Goal: Task Accomplishment & Management: Complete application form

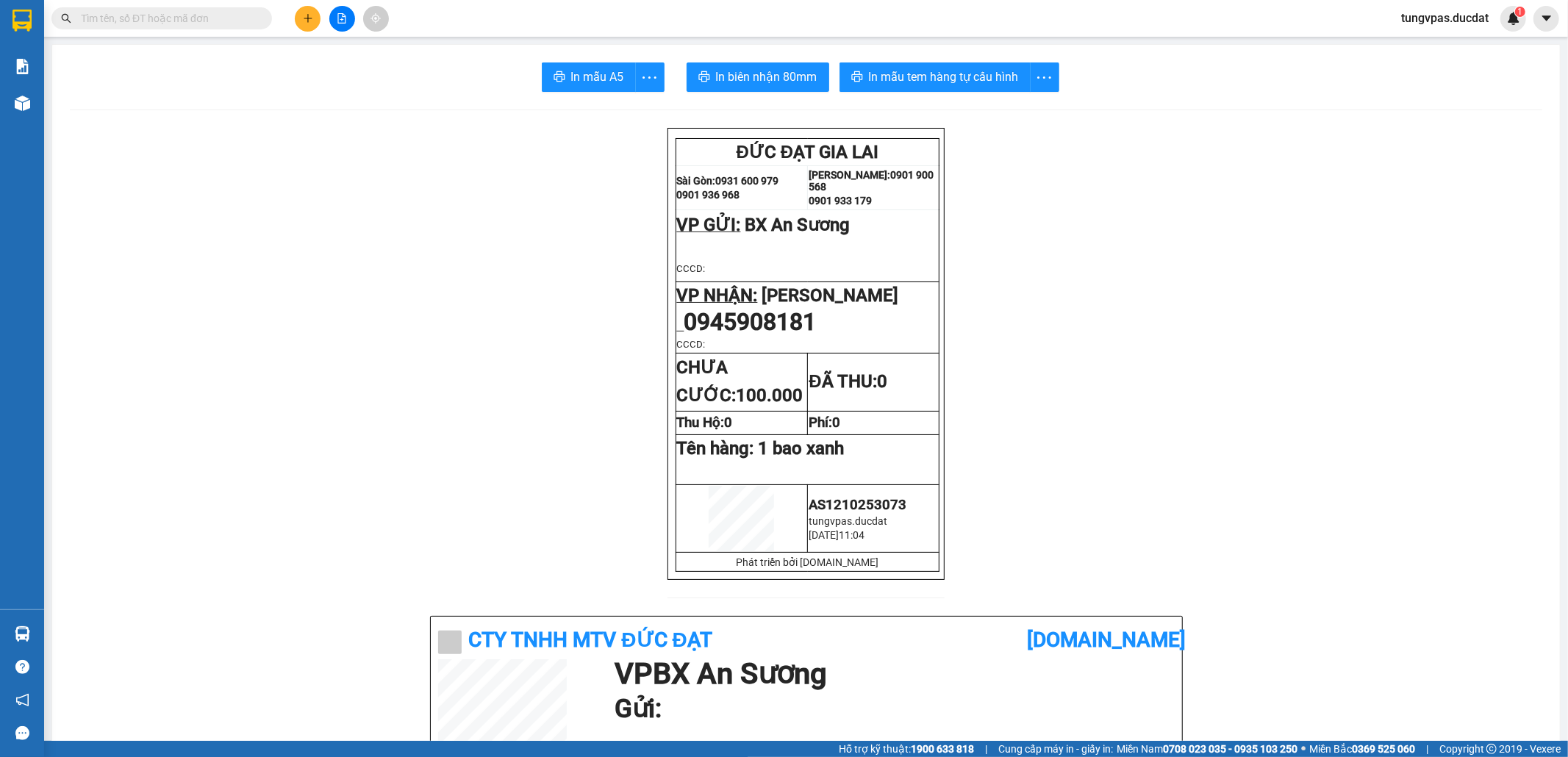
click at [240, 15] on input "text" at bounding box center [167, 18] width 173 height 16
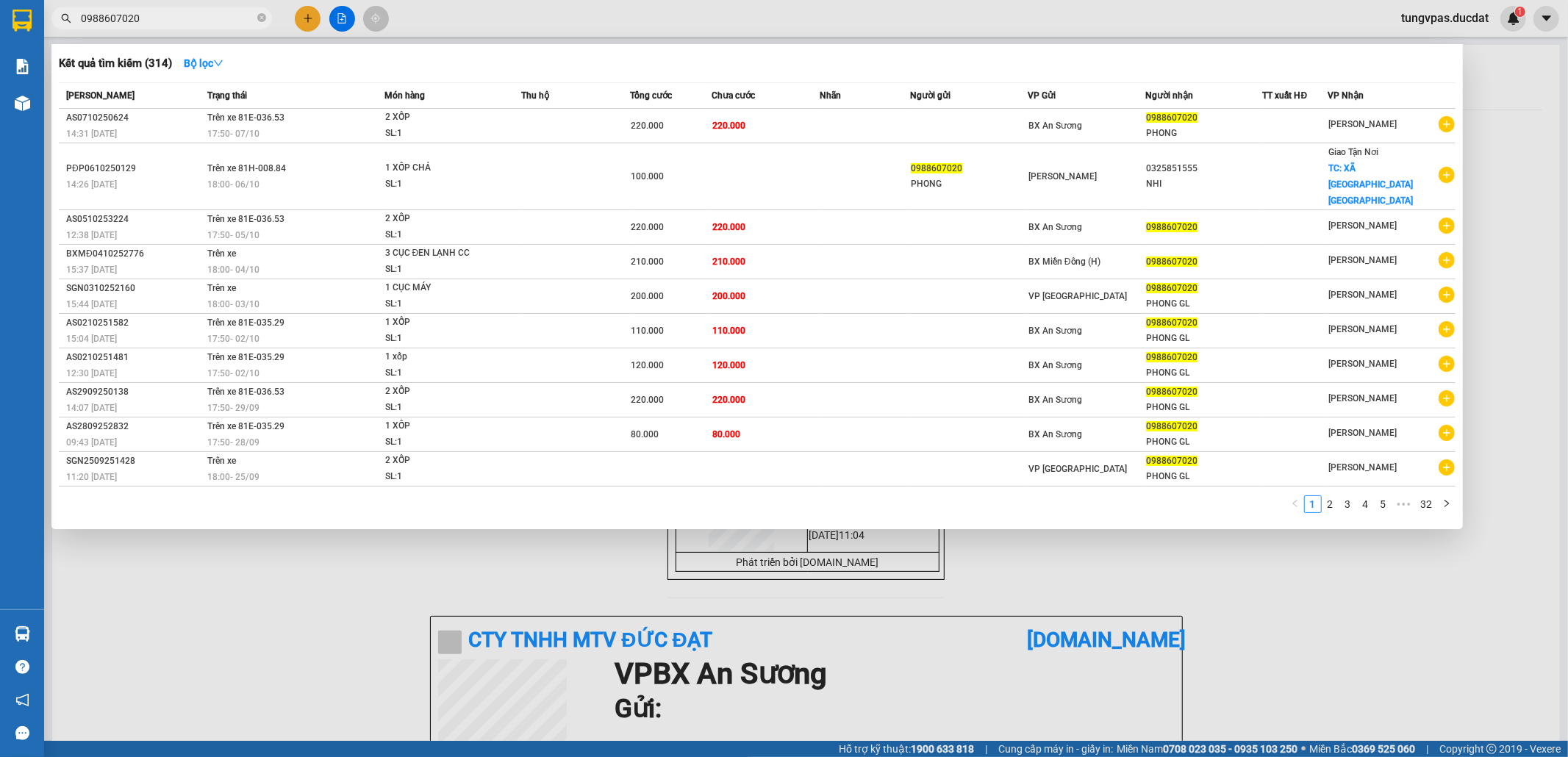
type input "0988607020"
click at [313, 19] on div at bounding box center [784, 378] width 1568 height 757
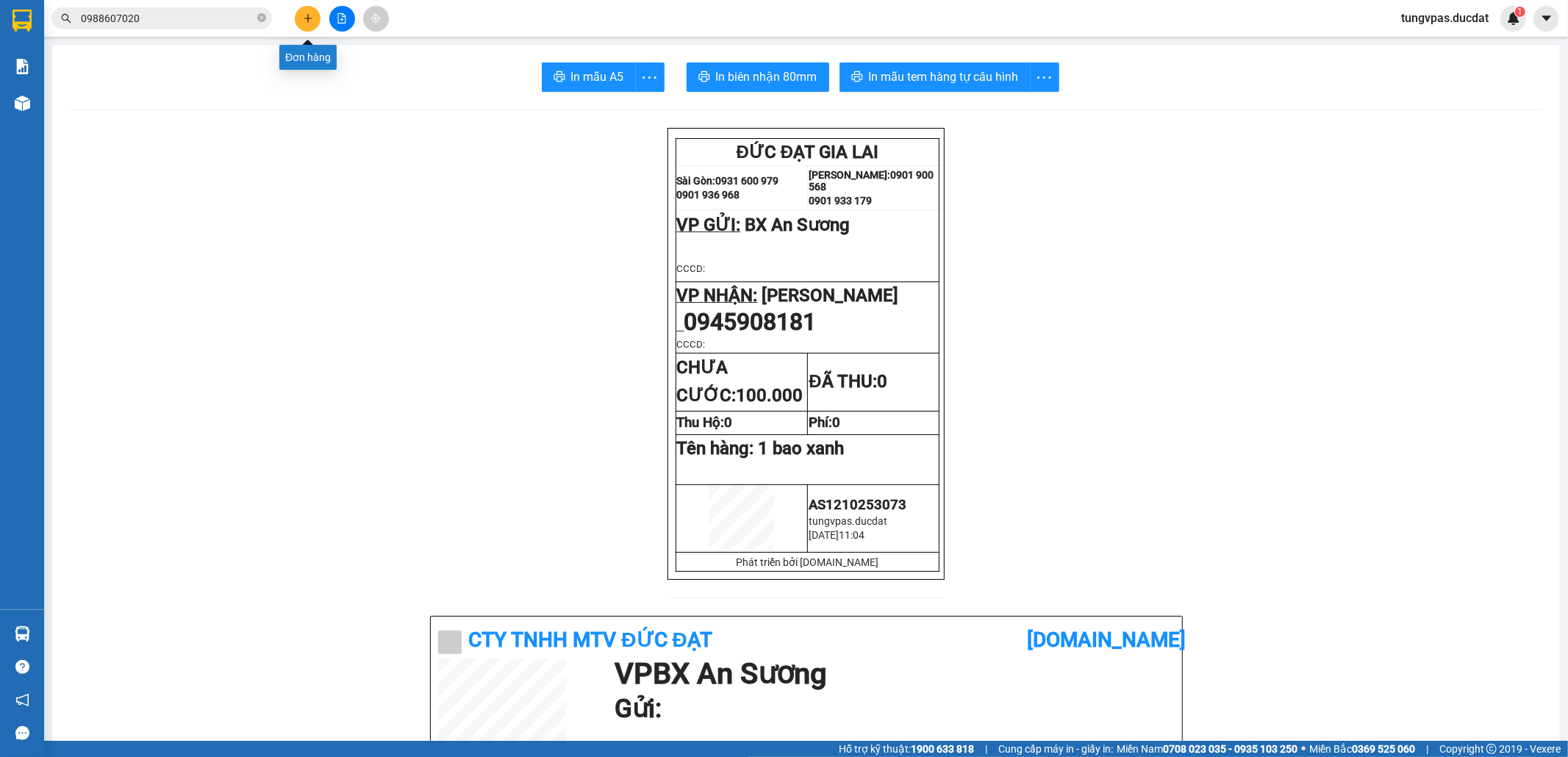
click at [313, 19] on button at bounding box center [308, 18] width 26 height 26
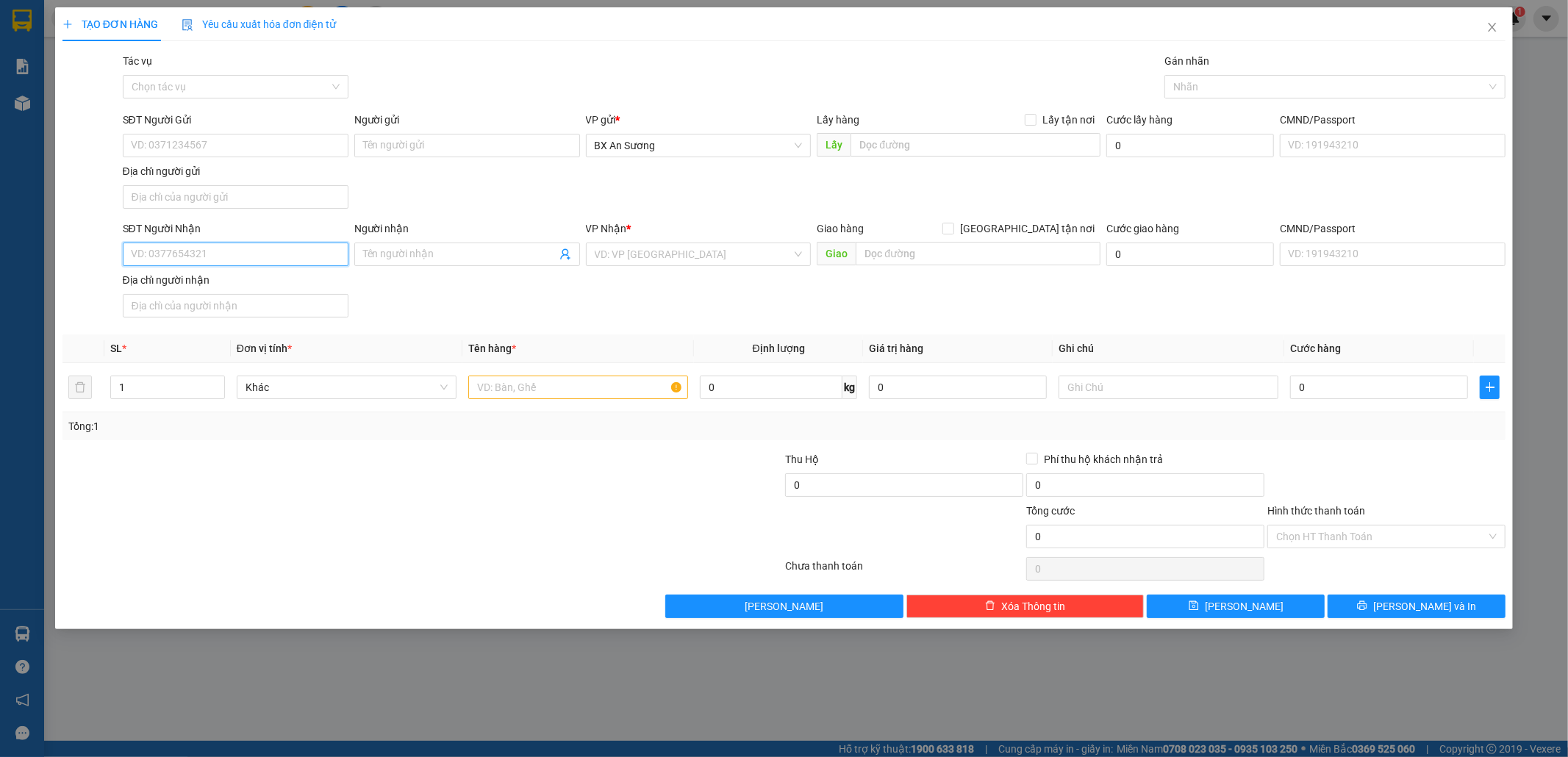
click at [282, 251] on input "SĐT Người Nhận" at bounding box center [235, 254] width 225 height 23
type input "0988607020"
click at [255, 283] on div "0988607020 - PHONG" at bounding box center [235, 285] width 208 height 16
type input "PHONG"
type input "0988607020"
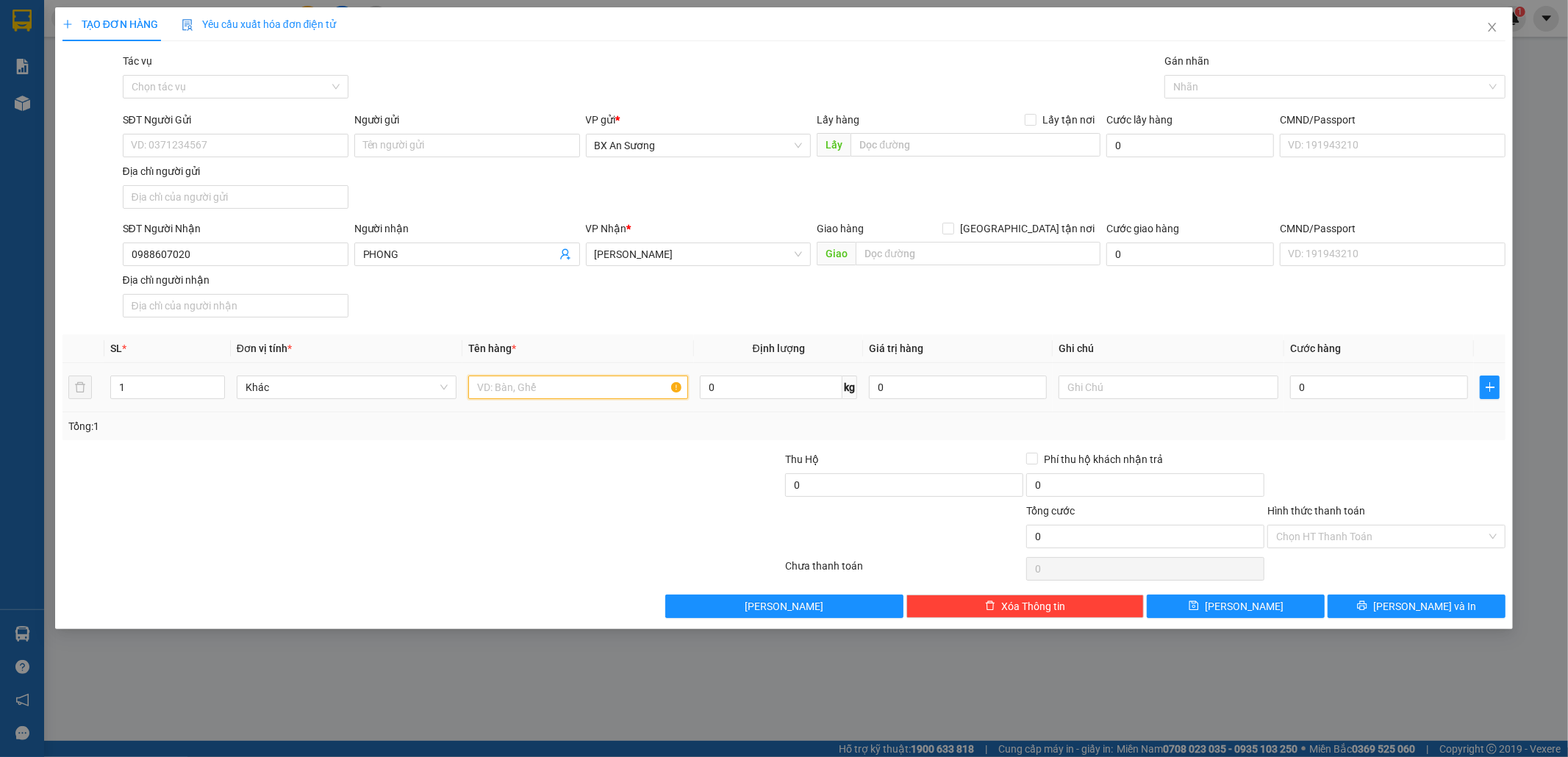
click at [517, 391] on input "text" at bounding box center [577, 387] width 220 height 23
type input "2 XỐP"
type input "1"
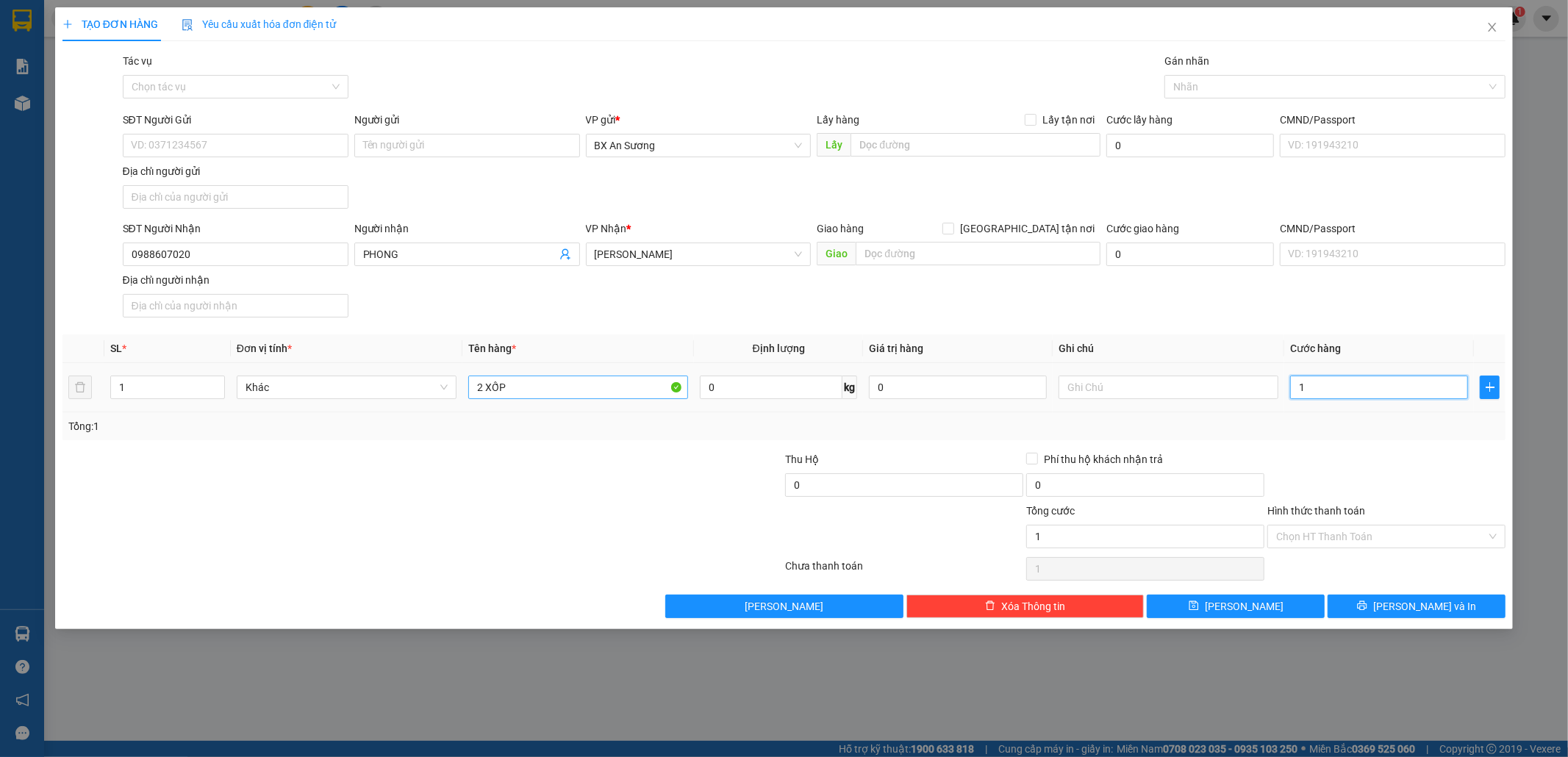
type input "18"
type input "180"
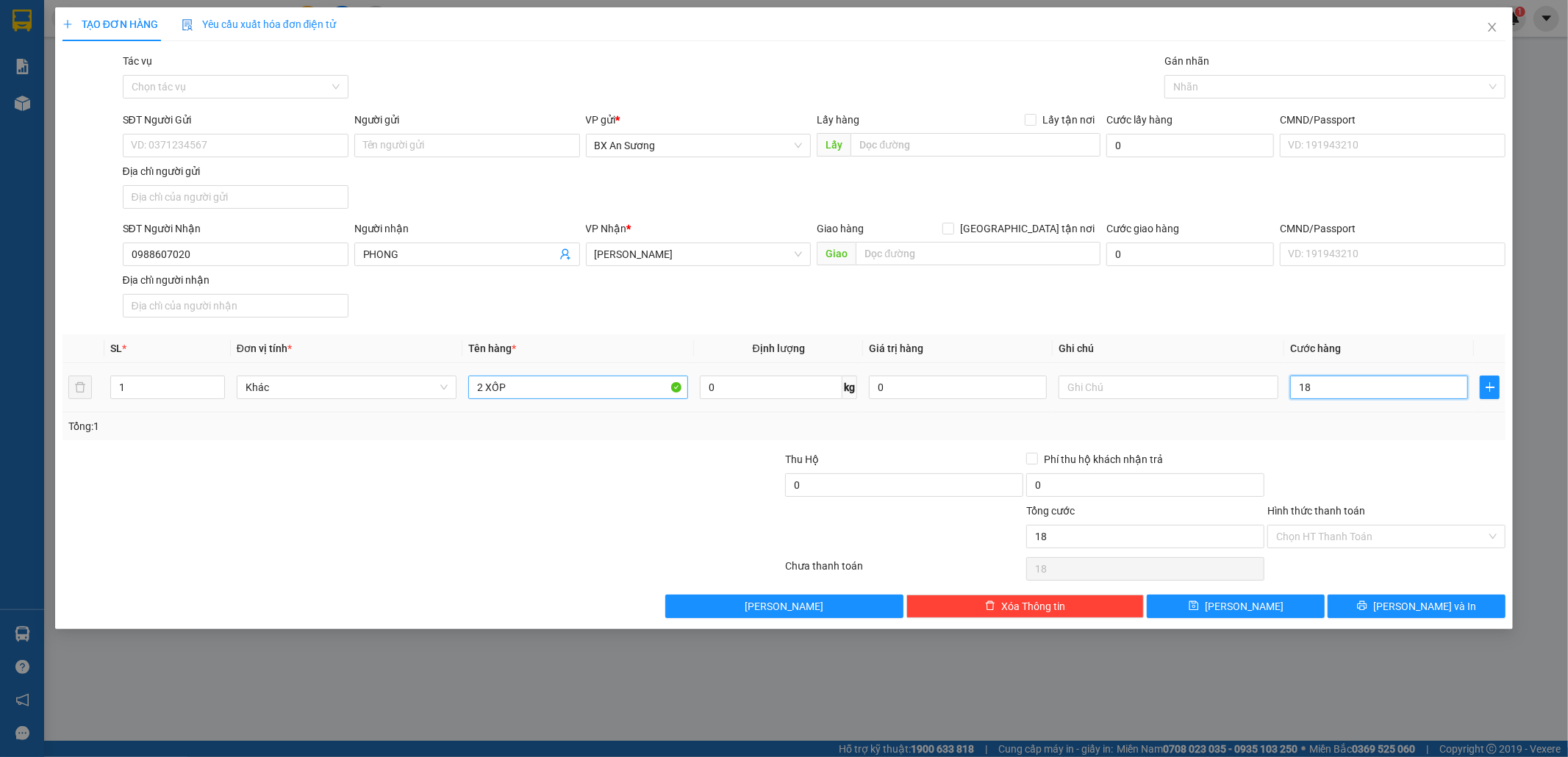
type input "180"
drag, startPoint x: 1336, startPoint y: 391, endPoint x: 1251, endPoint y: 390, distance: 85.0
click at [1251, 390] on tr "1 Khác 2 XỐP 0 kg 0 180" at bounding box center [784, 387] width 1444 height 49
type input "2"
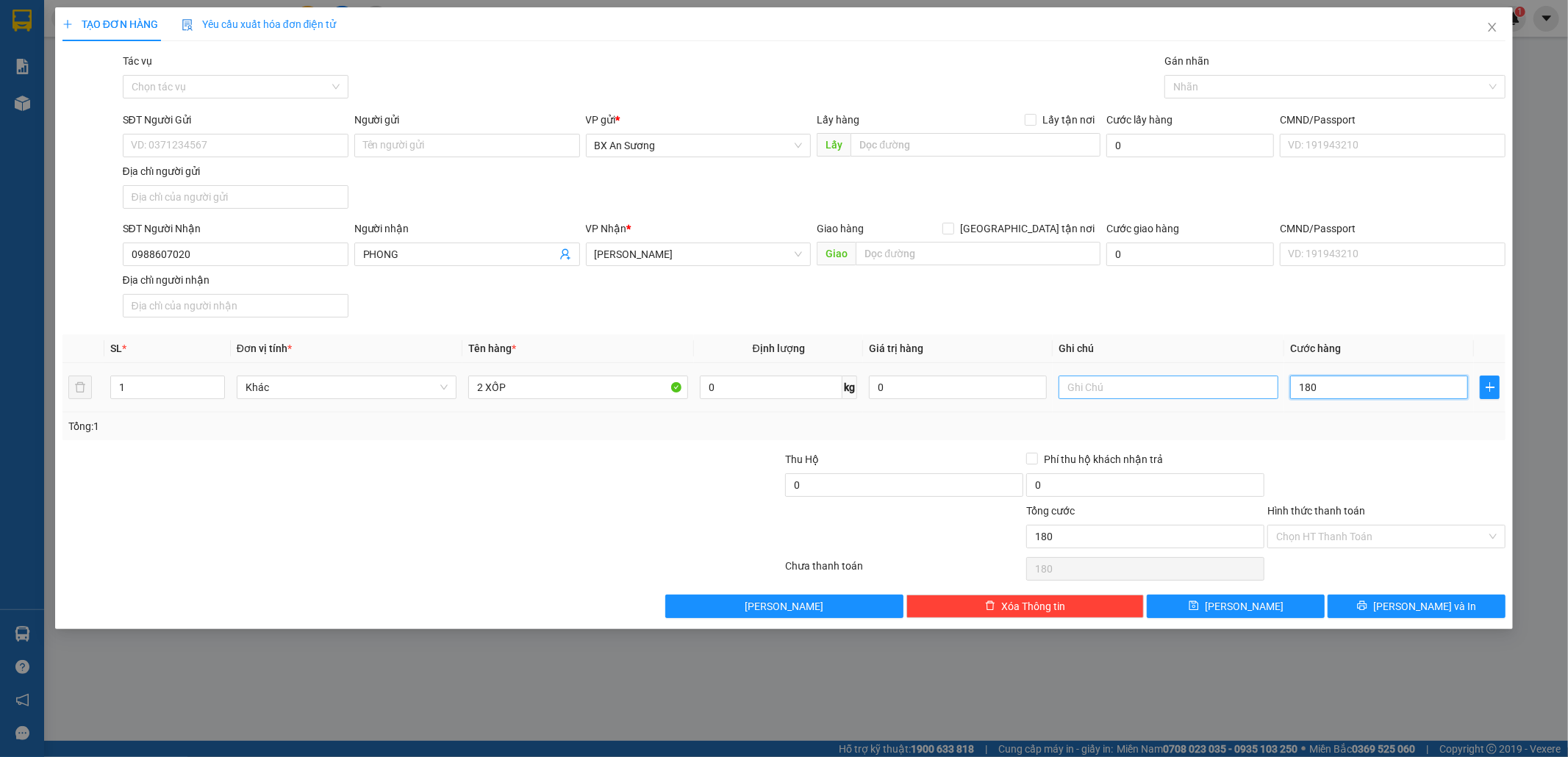
type input "2"
type input "20"
type input "200"
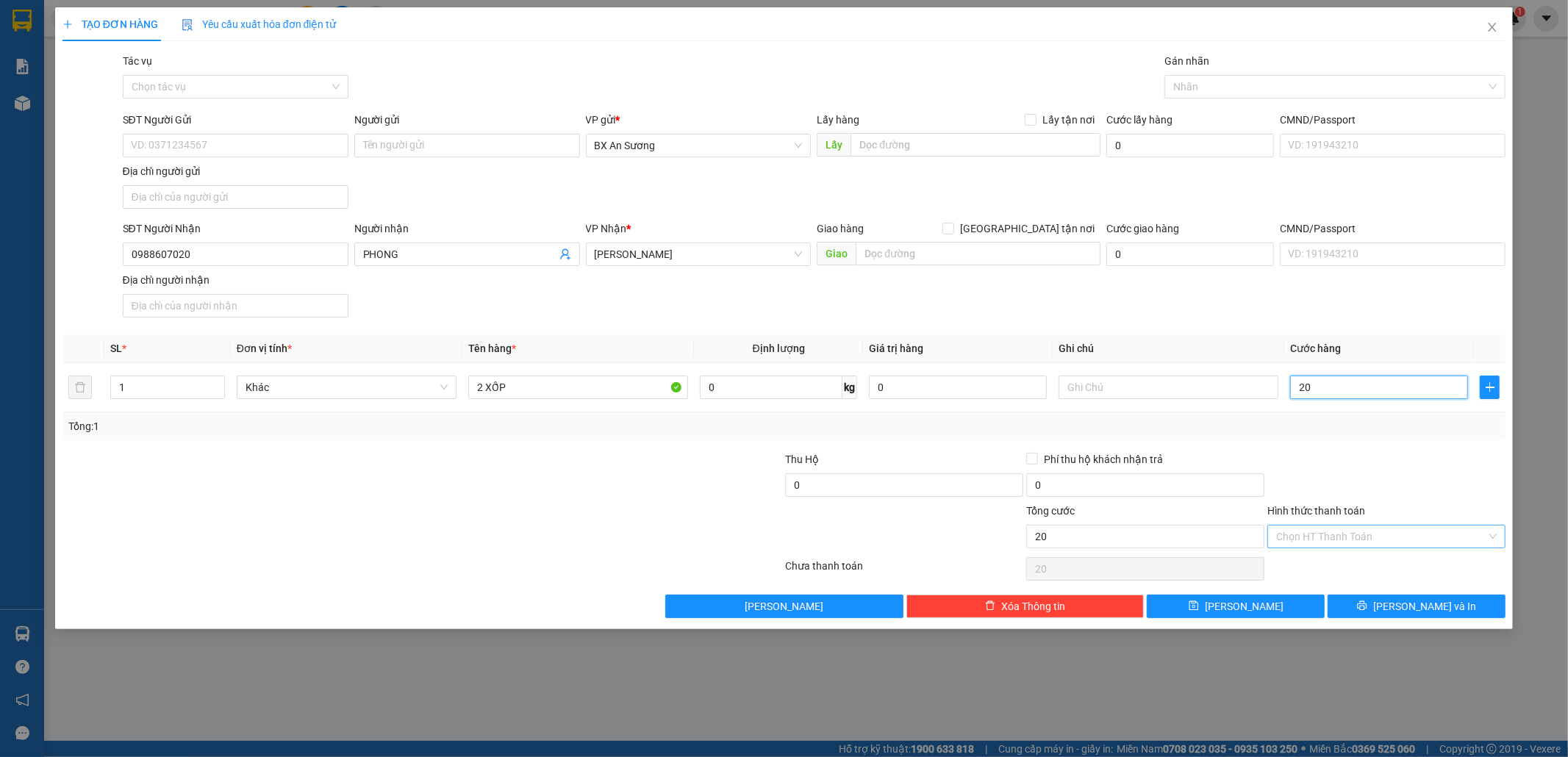
type input "200"
type input "200.000"
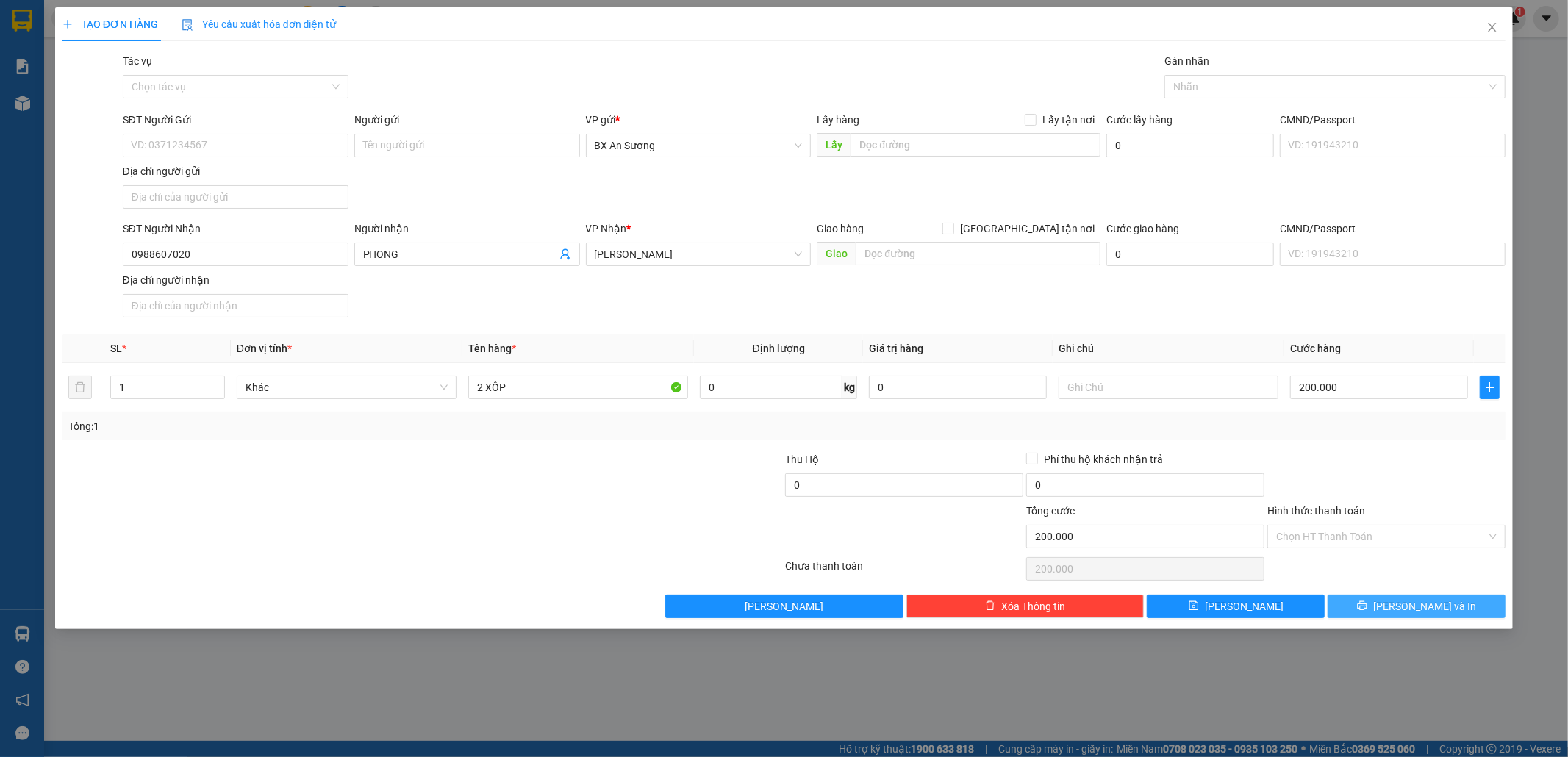
click at [1421, 604] on span "[PERSON_NAME] và In" at bounding box center [1425, 606] width 103 height 16
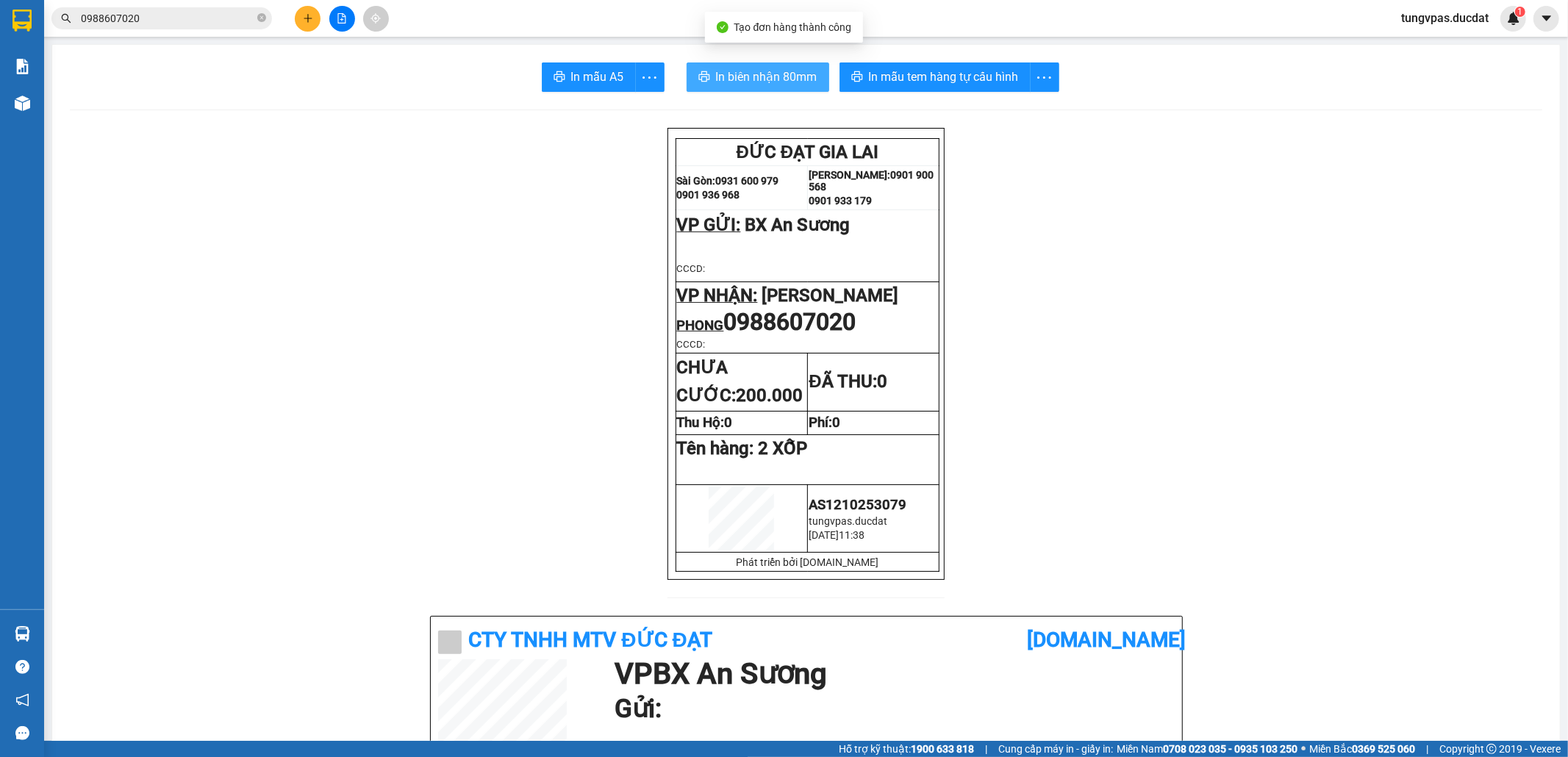
click at [749, 73] on span "In biên nhận 80mm" at bounding box center [766, 76] width 102 height 18
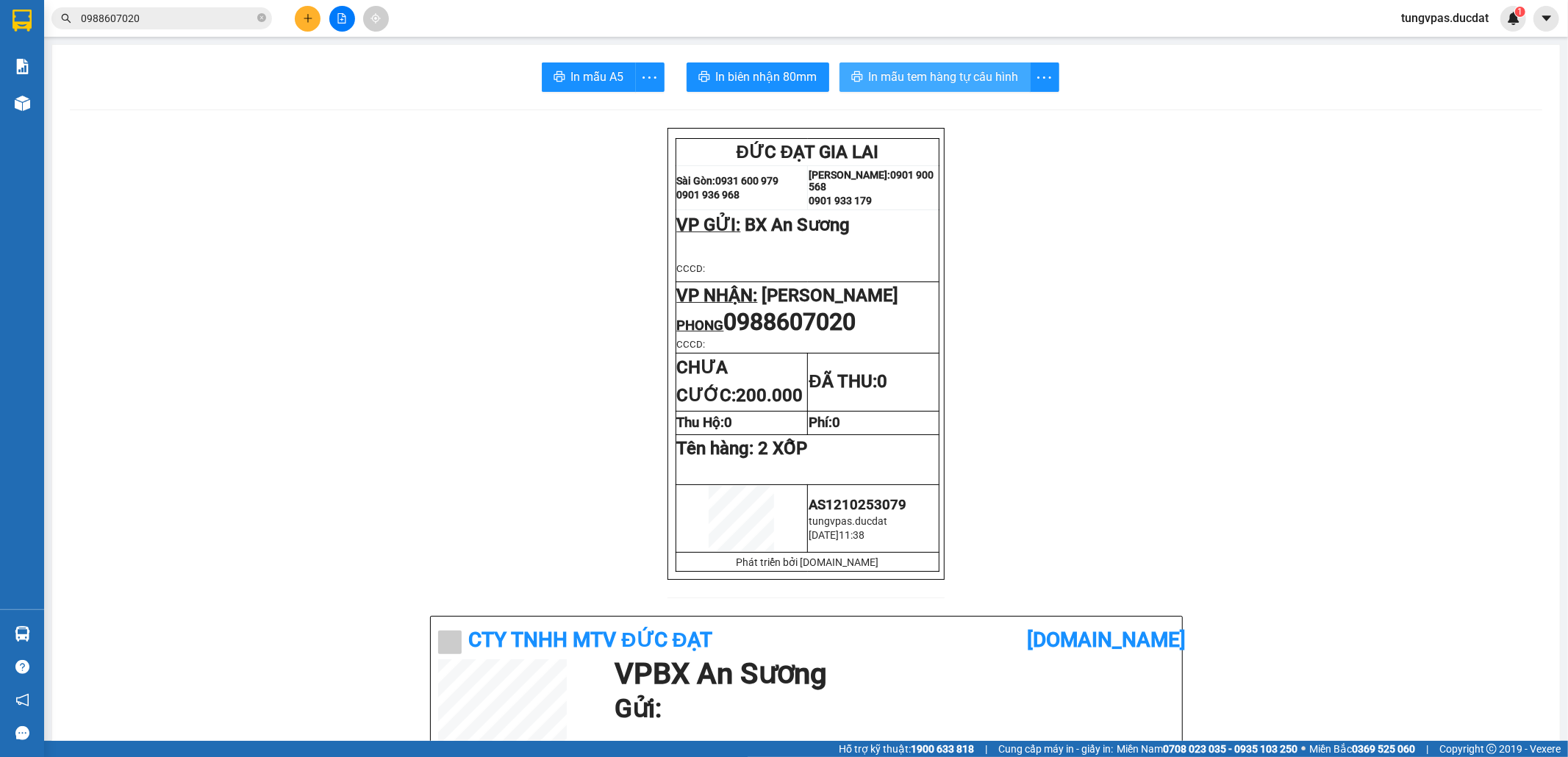
click at [962, 82] on span "In mẫu tem hàng tự cấu hình" at bounding box center [943, 76] width 150 height 18
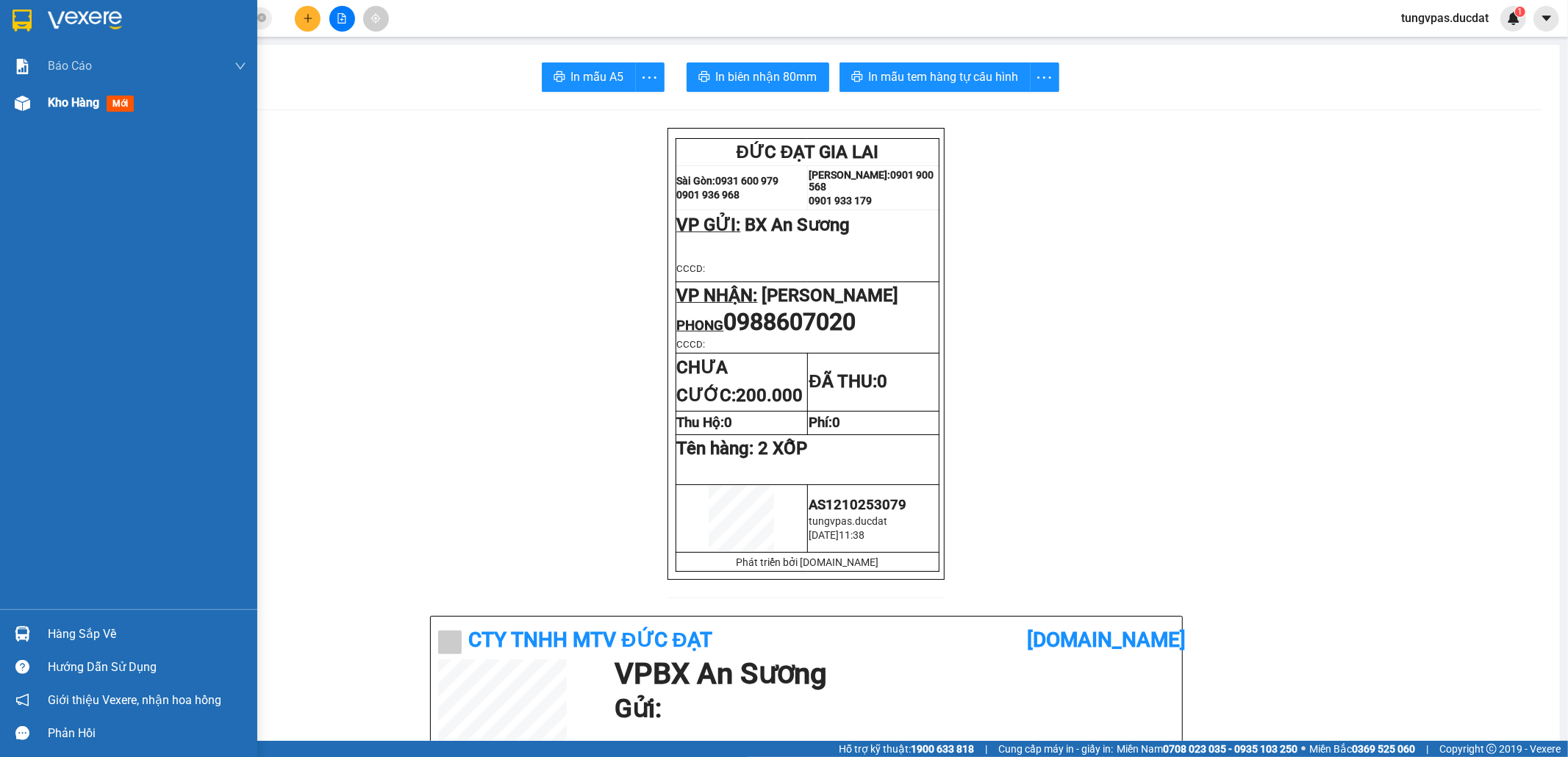
click at [23, 109] on img at bounding box center [22, 103] width 15 height 15
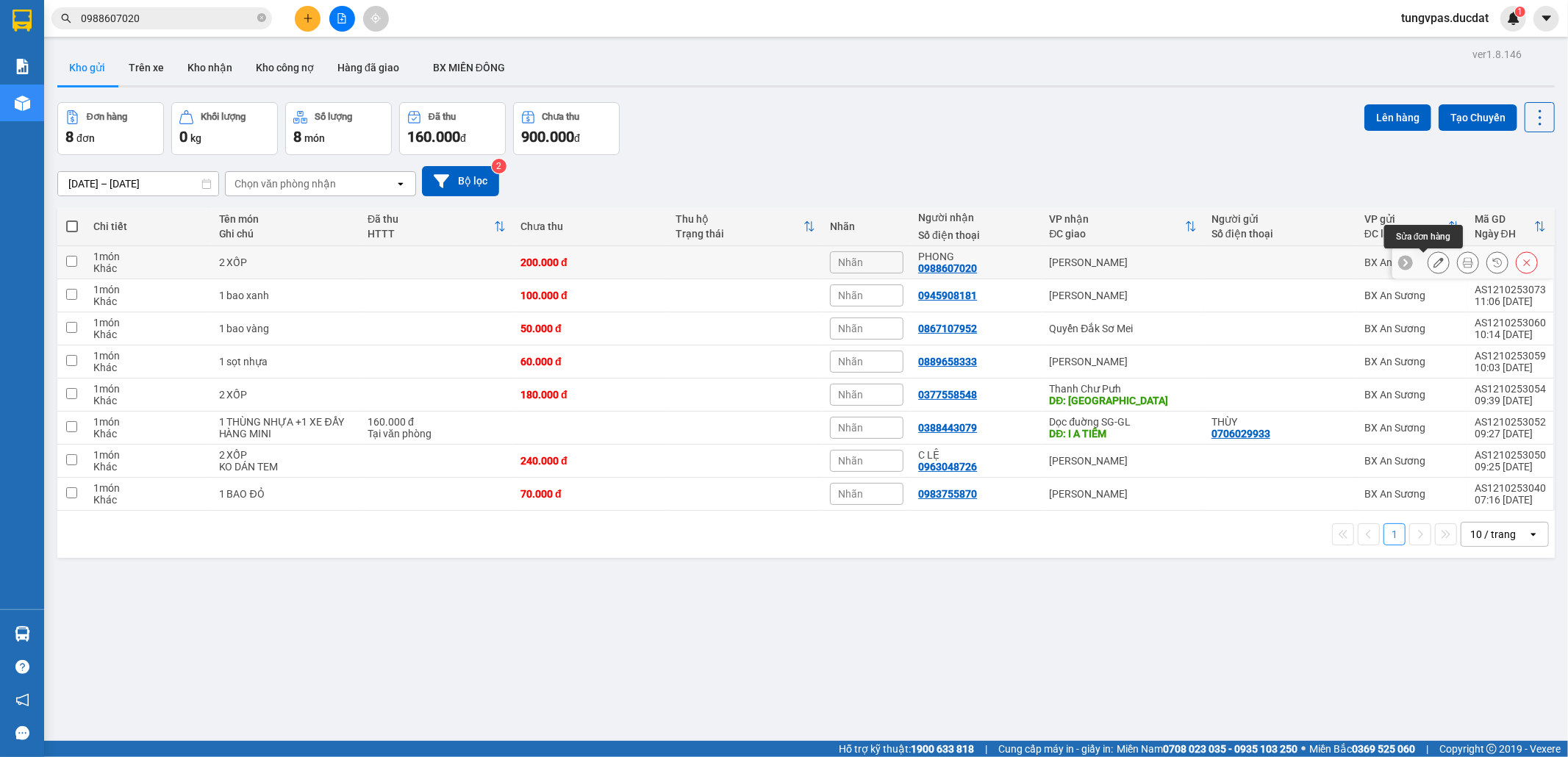
click at [1434, 260] on icon at bounding box center [1438, 262] width 11 height 11
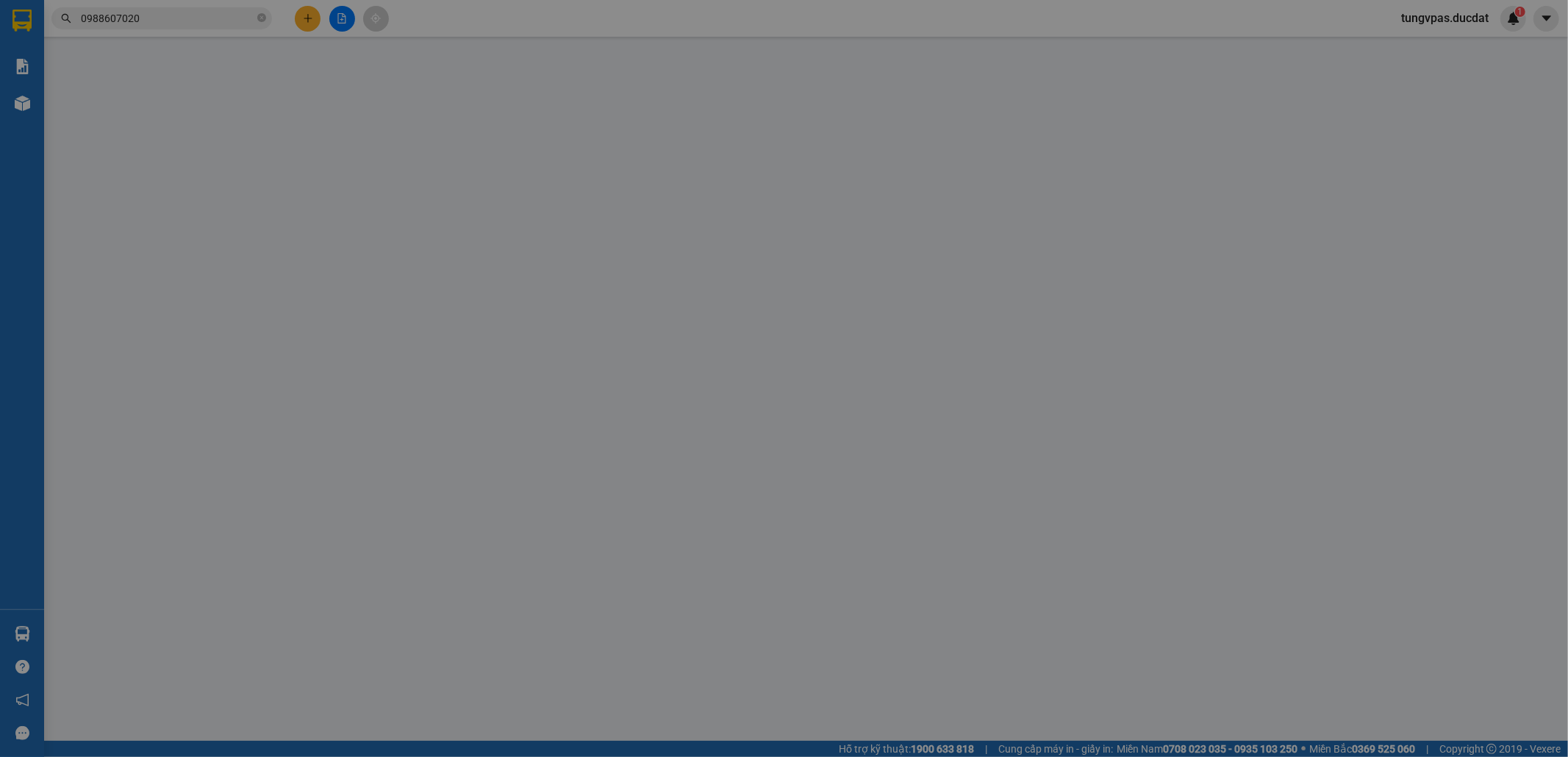
type input "0988607020"
type input "PHONG"
type input "0"
type input "200.000"
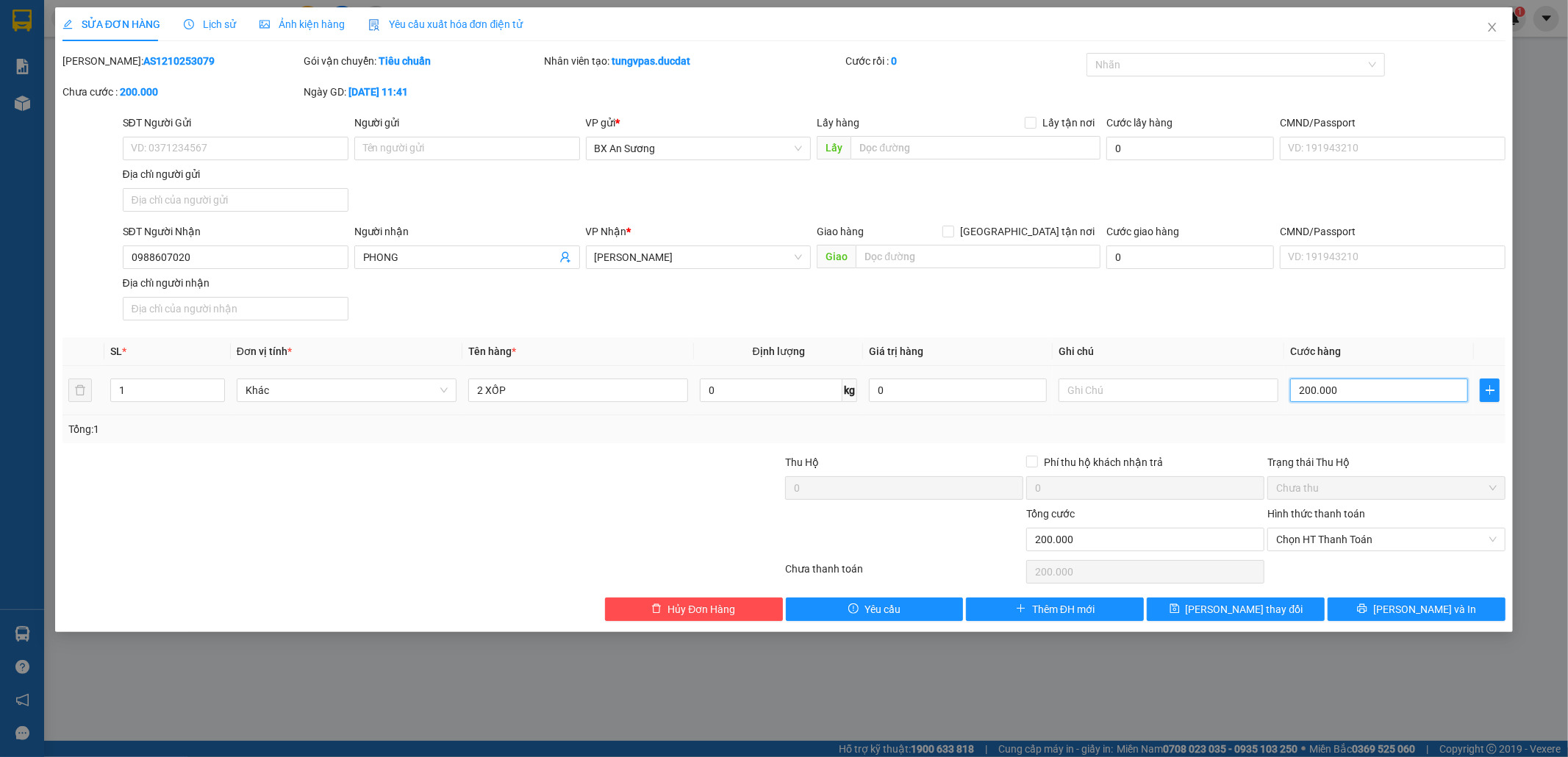
click at [1339, 394] on input "200.000" at bounding box center [1379, 390] width 178 height 23
type input "1"
type input "17"
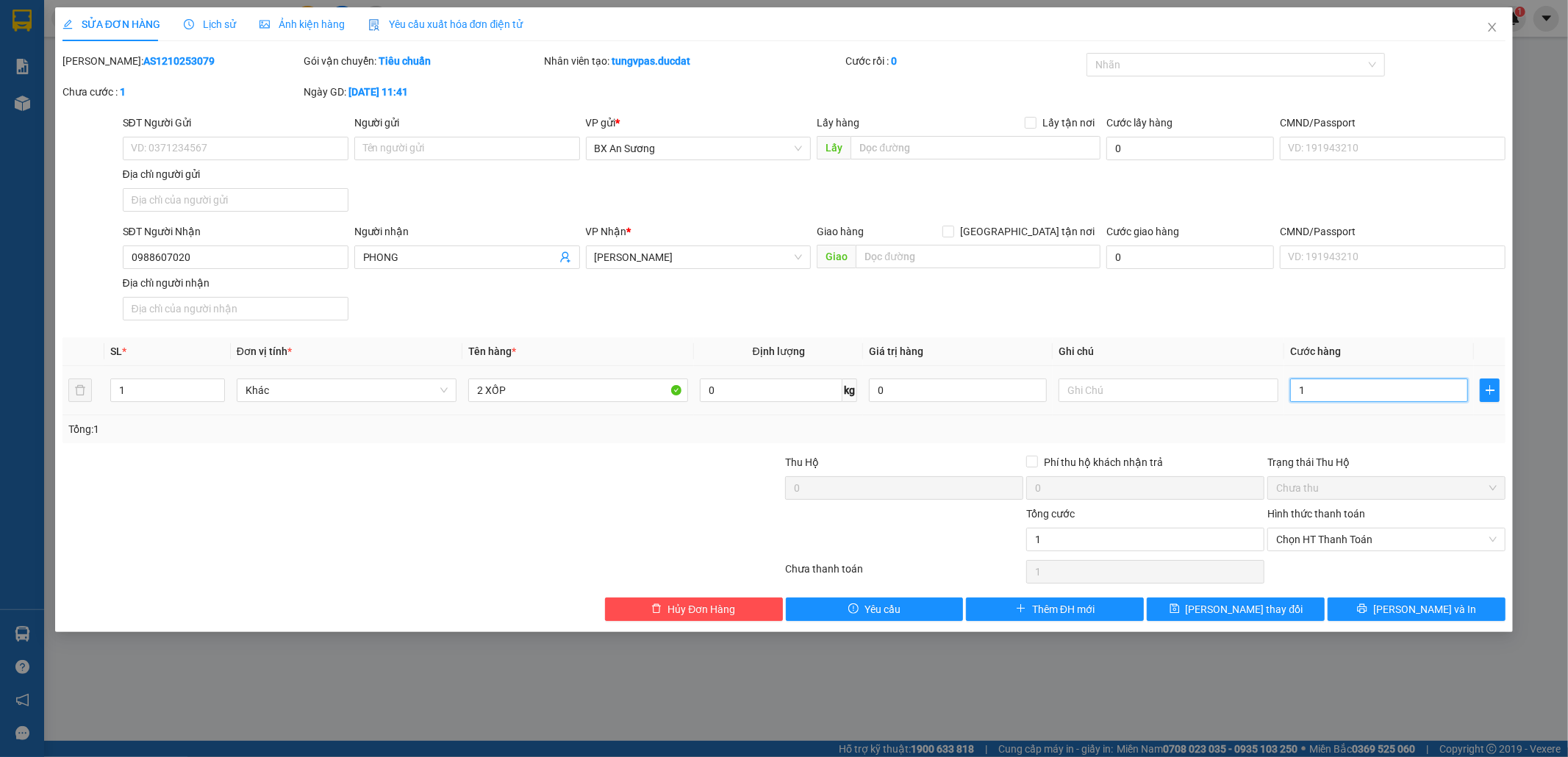
type input "17"
type input "170"
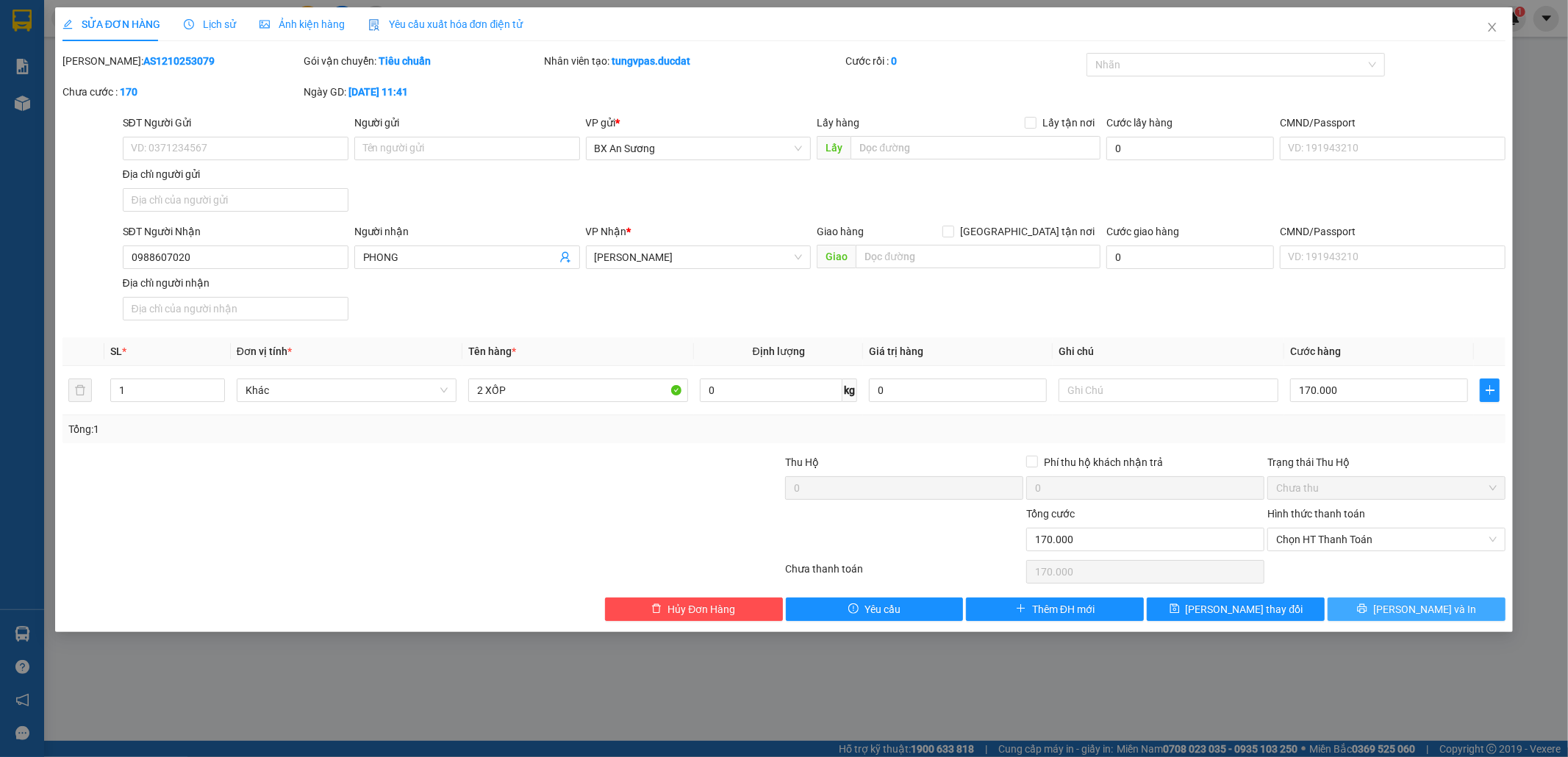
click at [1368, 610] on icon "printer" at bounding box center [1362, 608] width 11 height 11
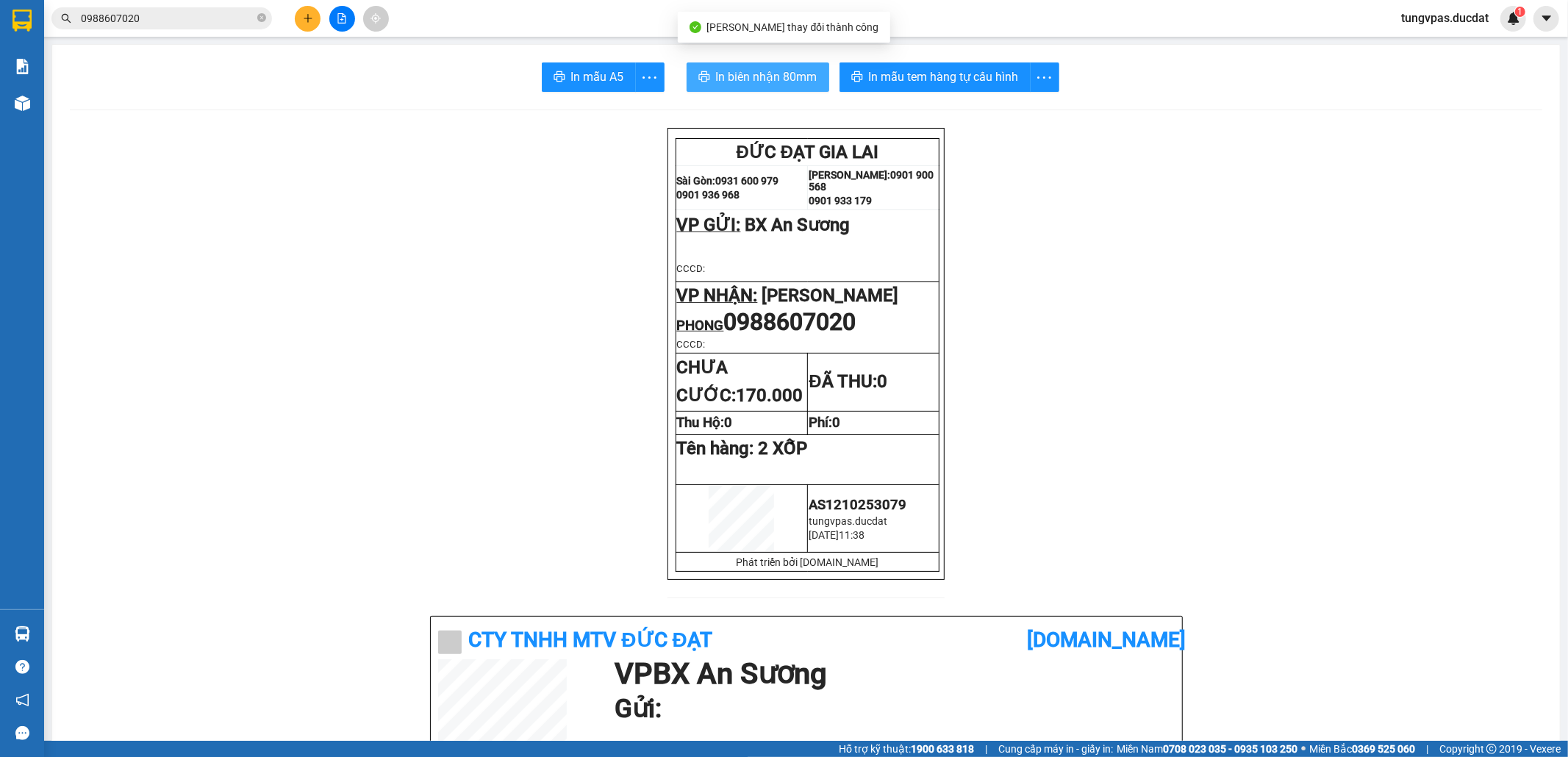
click at [804, 76] on span "In biên nhận 80mm" at bounding box center [766, 76] width 102 height 18
click at [1003, 78] on div "In mẫu tem hàng tự cấu hình" at bounding box center [962, 77] width 244 height 29
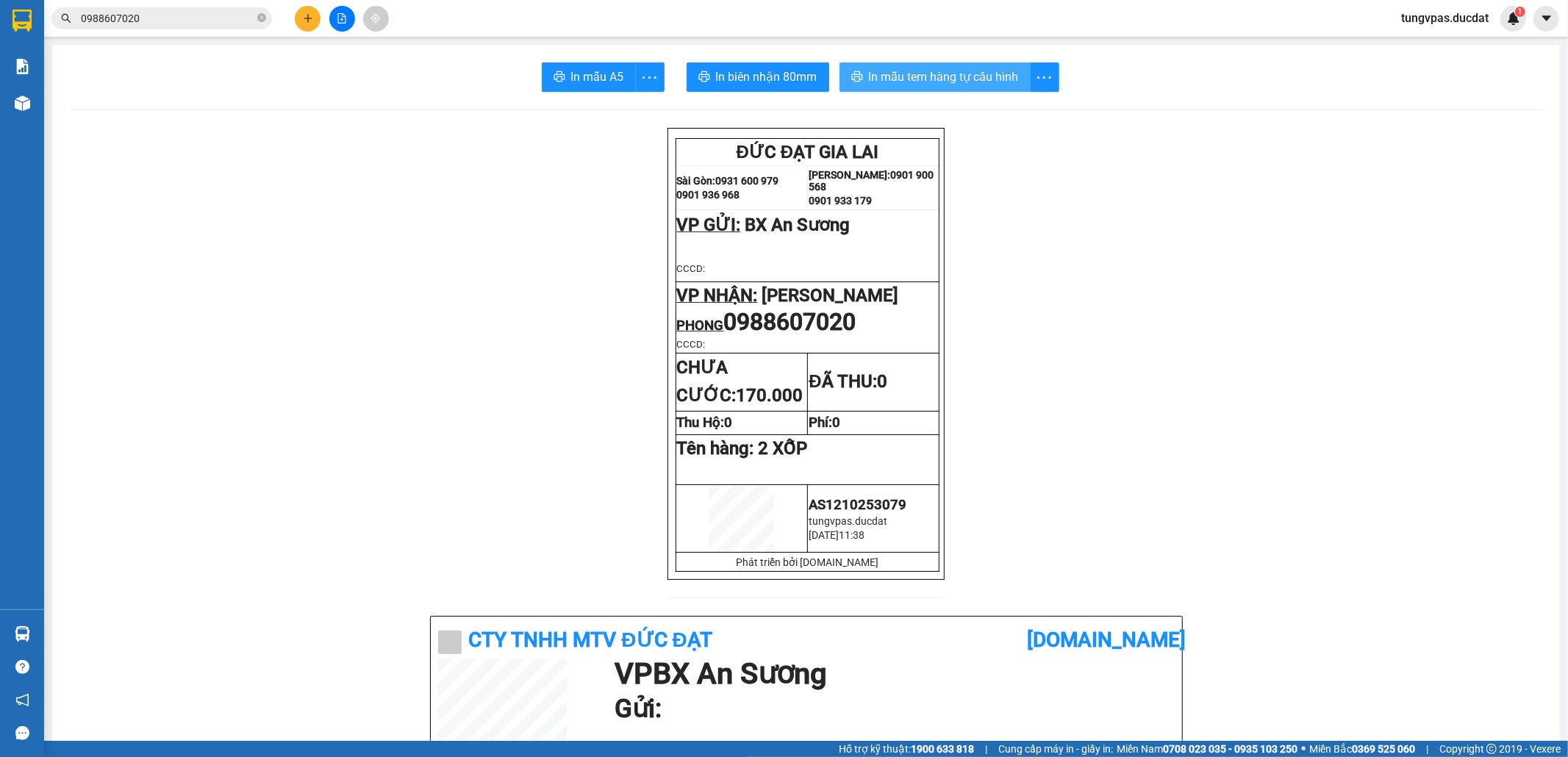
click at [962, 76] on span "In mẫu tem hàng tự cấu hình" at bounding box center [943, 76] width 150 height 18
click at [305, 12] on button at bounding box center [308, 18] width 26 height 26
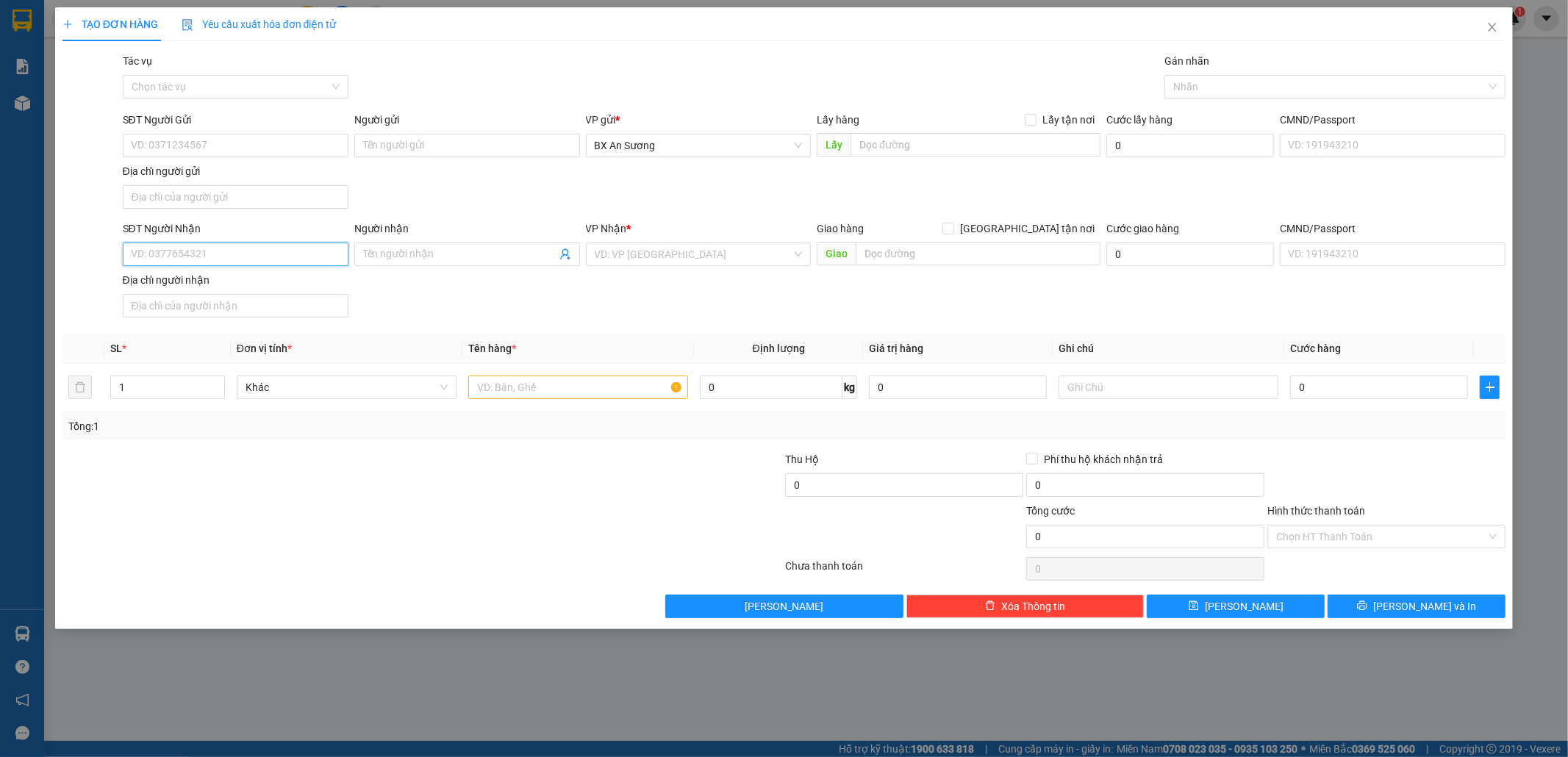
click at [312, 253] on input "SĐT Người Nhận" at bounding box center [235, 254] width 225 height 23
click at [260, 282] on div "0904142074" at bounding box center [235, 285] width 208 height 16
type input "0904142074"
click at [522, 391] on input "text" at bounding box center [577, 387] width 220 height 23
type input "1 THÙNG GIẤY LẠNH"
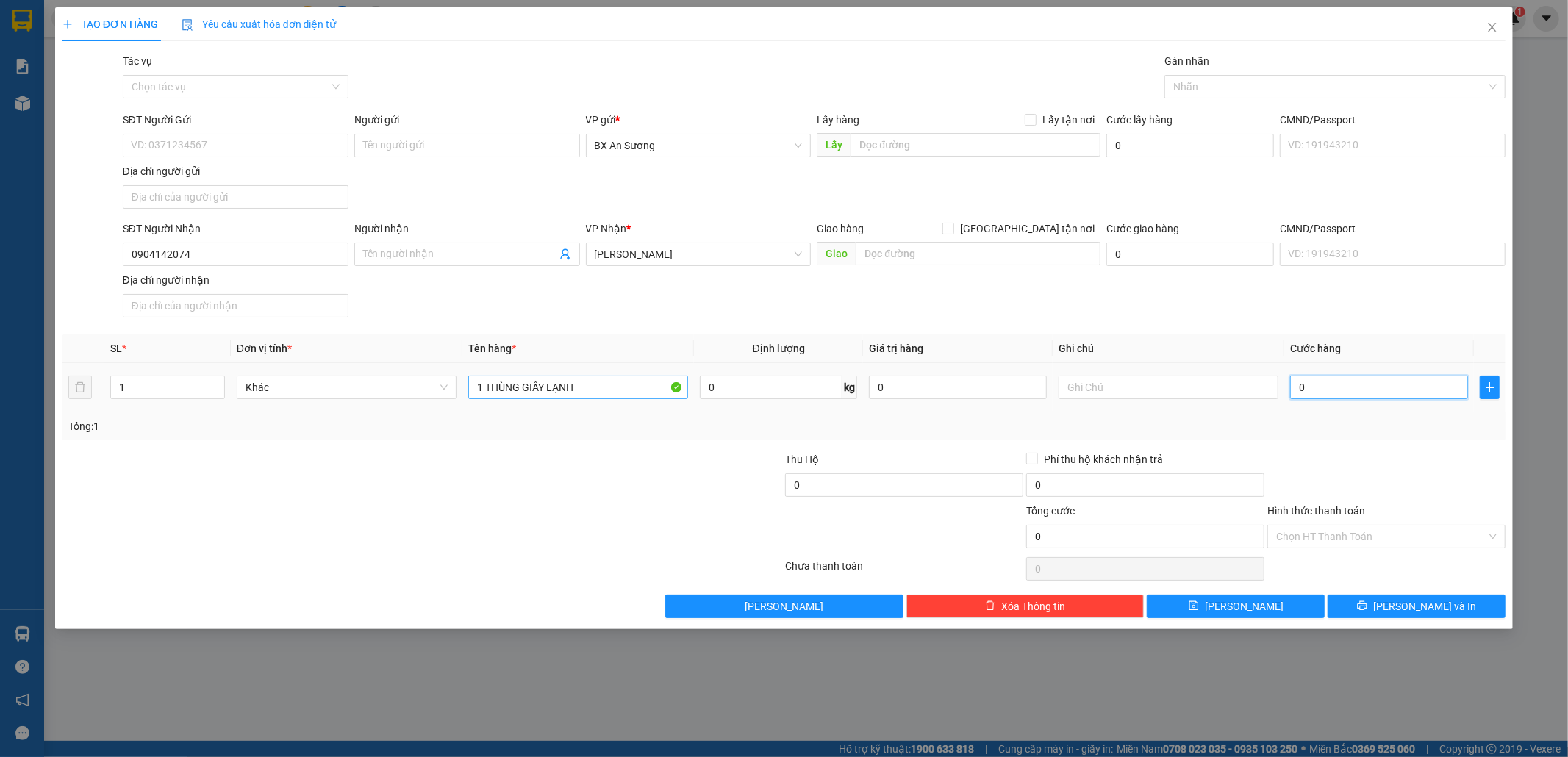
type input "5"
click at [1430, 609] on span "[PERSON_NAME] và In" at bounding box center [1425, 606] width 103 height 16
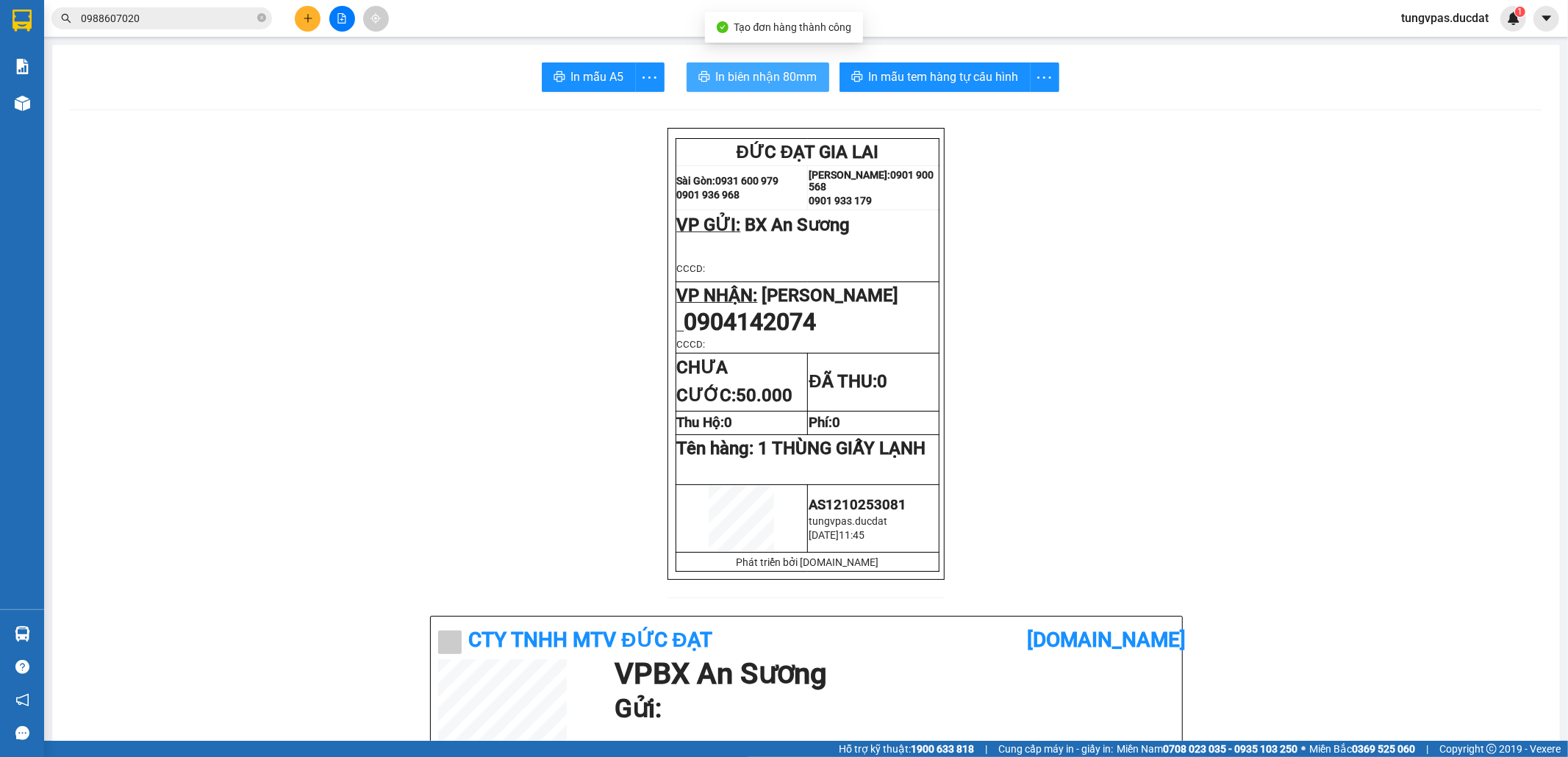
click at [744, 83] on span "In biên nhận 80mm" at bounding box center [766, 76] width 102 height 18
click at [738, 69] on span "In biên nhận 80mm" at bounding box center [766, 76] width 102 height 18
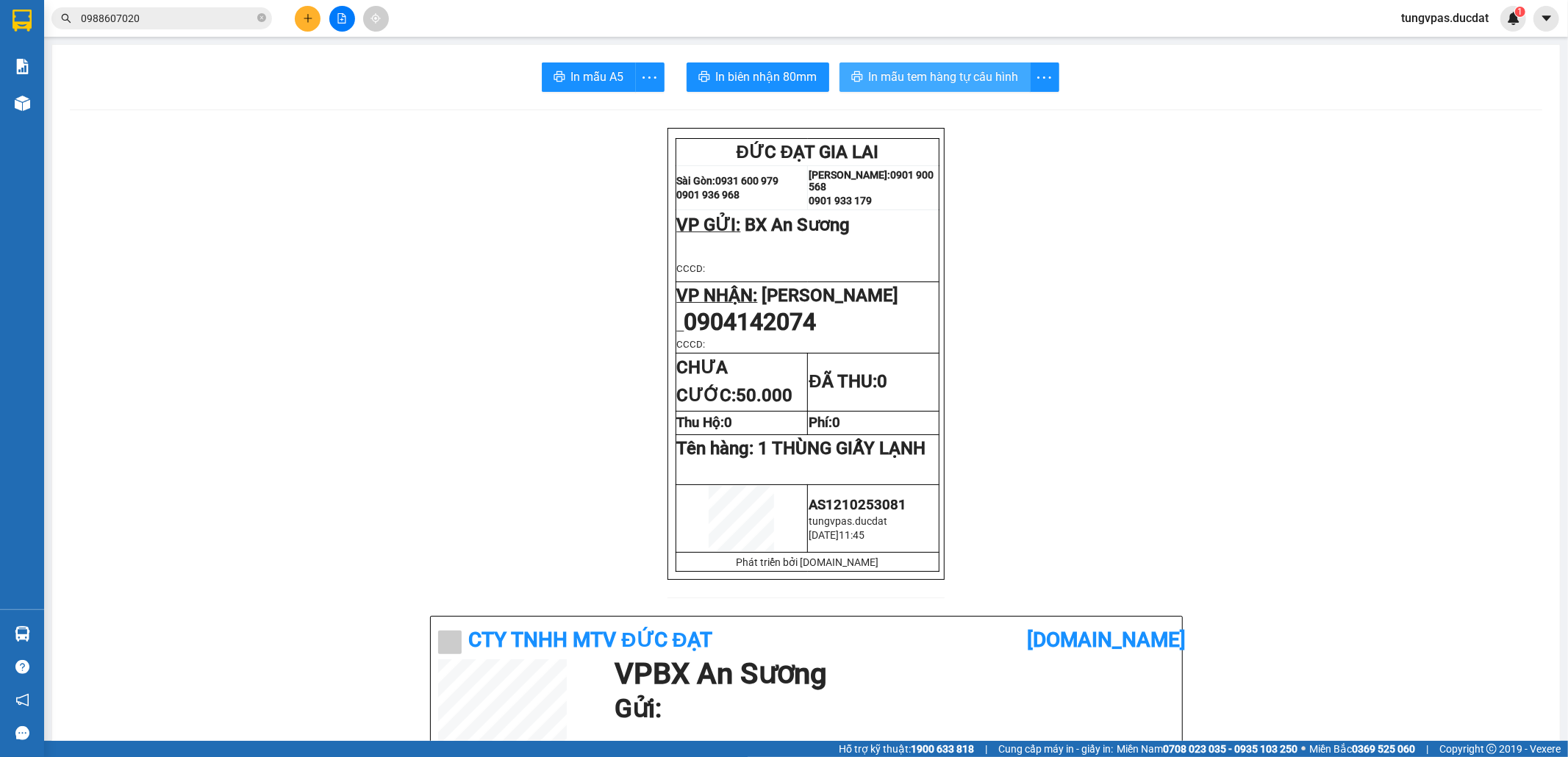
click at [963, 77] on span "In mẫu tem hàng tự cấu hình" at bounding box center [943, 76] width 150 height 18
click at [306, 21] on icon "plus" at bounding box center [308, 18] width 11 height 11
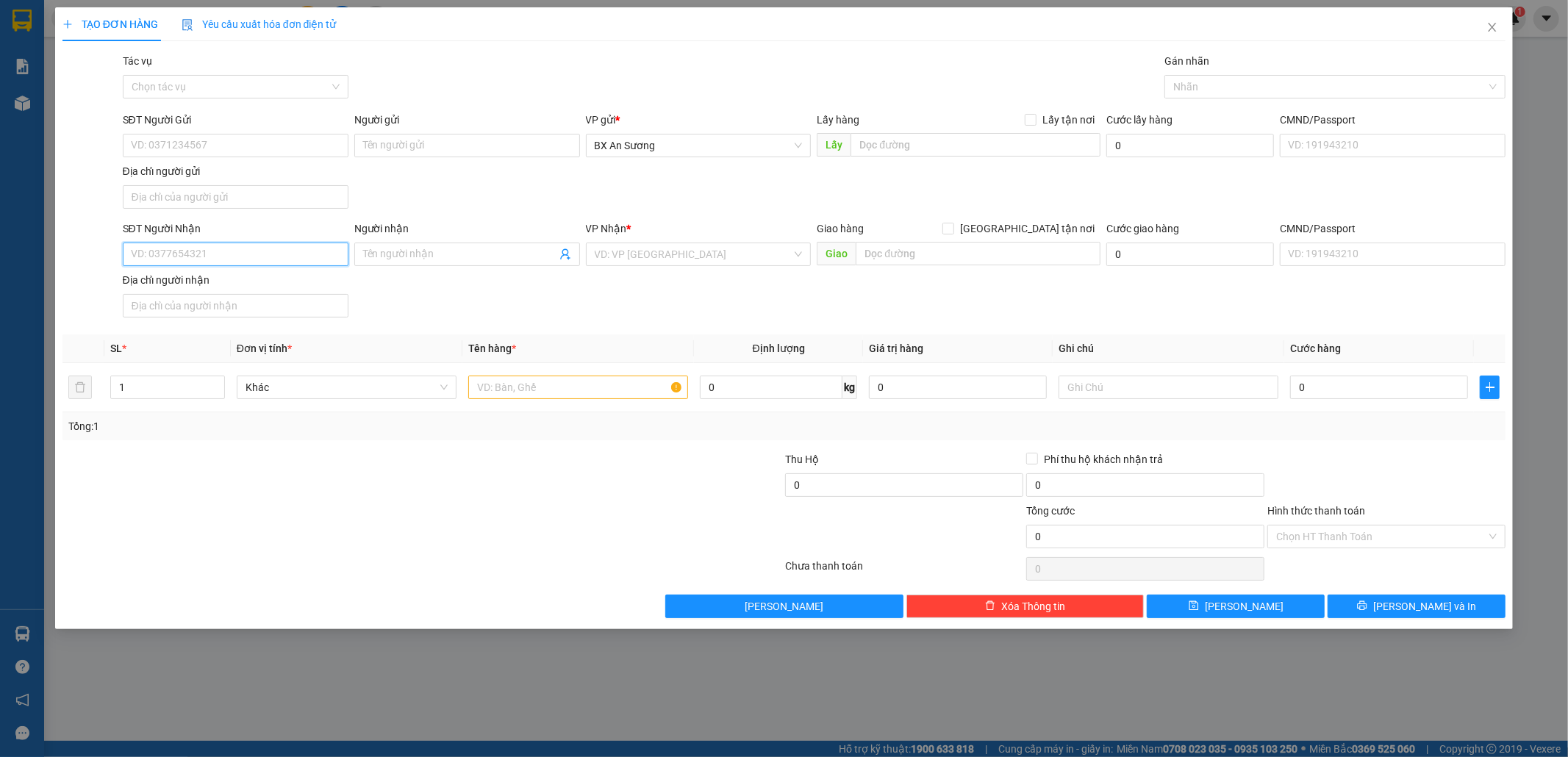
click at [206, 254] on input "SĐT Người Nhận" at bounding box center [235, 254] width 225 height 23
type input "0919324456"
click at [618, 250] on input "search" at bounding box center [694, 254] width 197 height 22
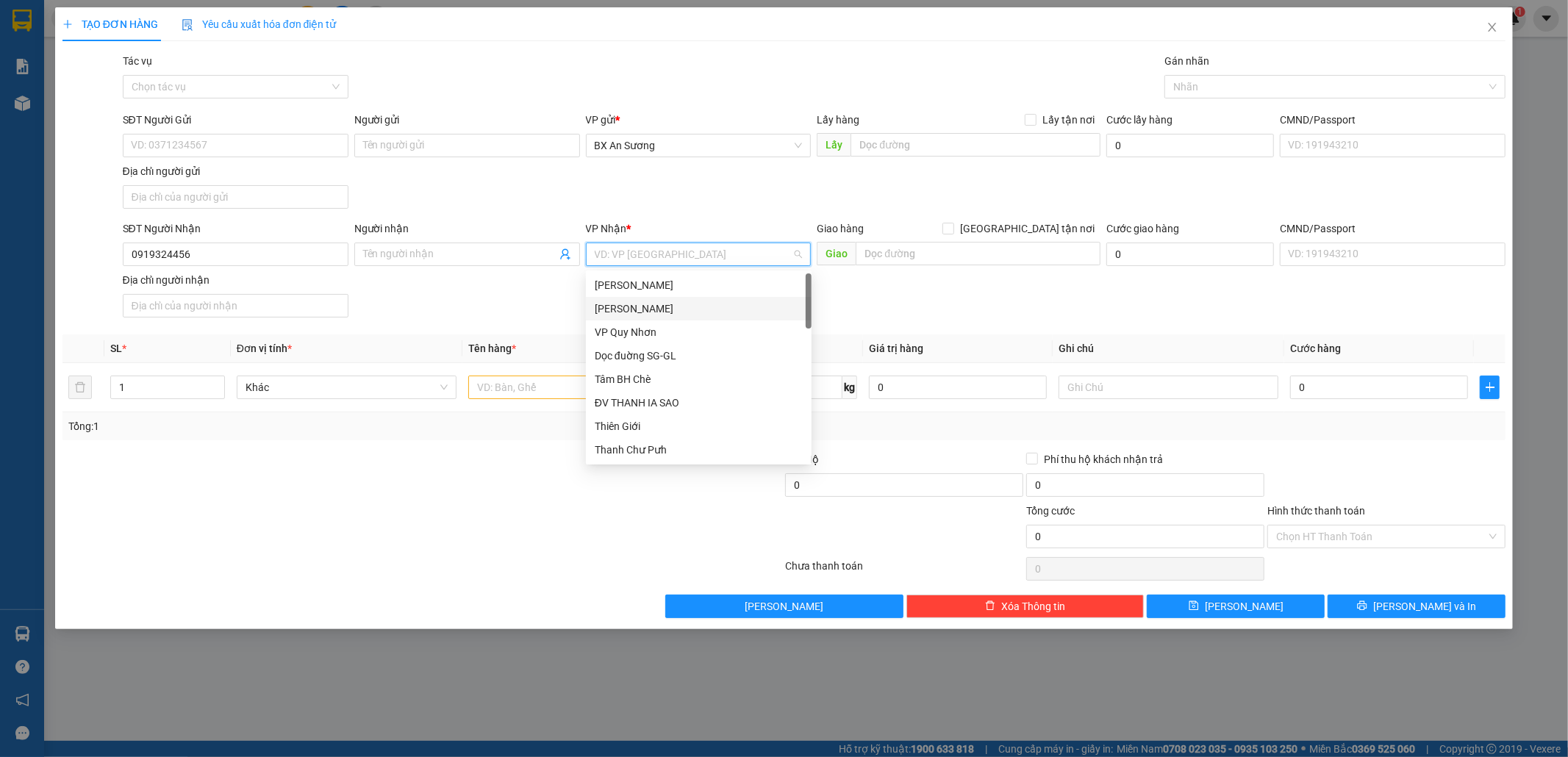
click at [636, 301] on div "[PERSON_NAME]" at bounding box center [698, 308] width 208 height 16
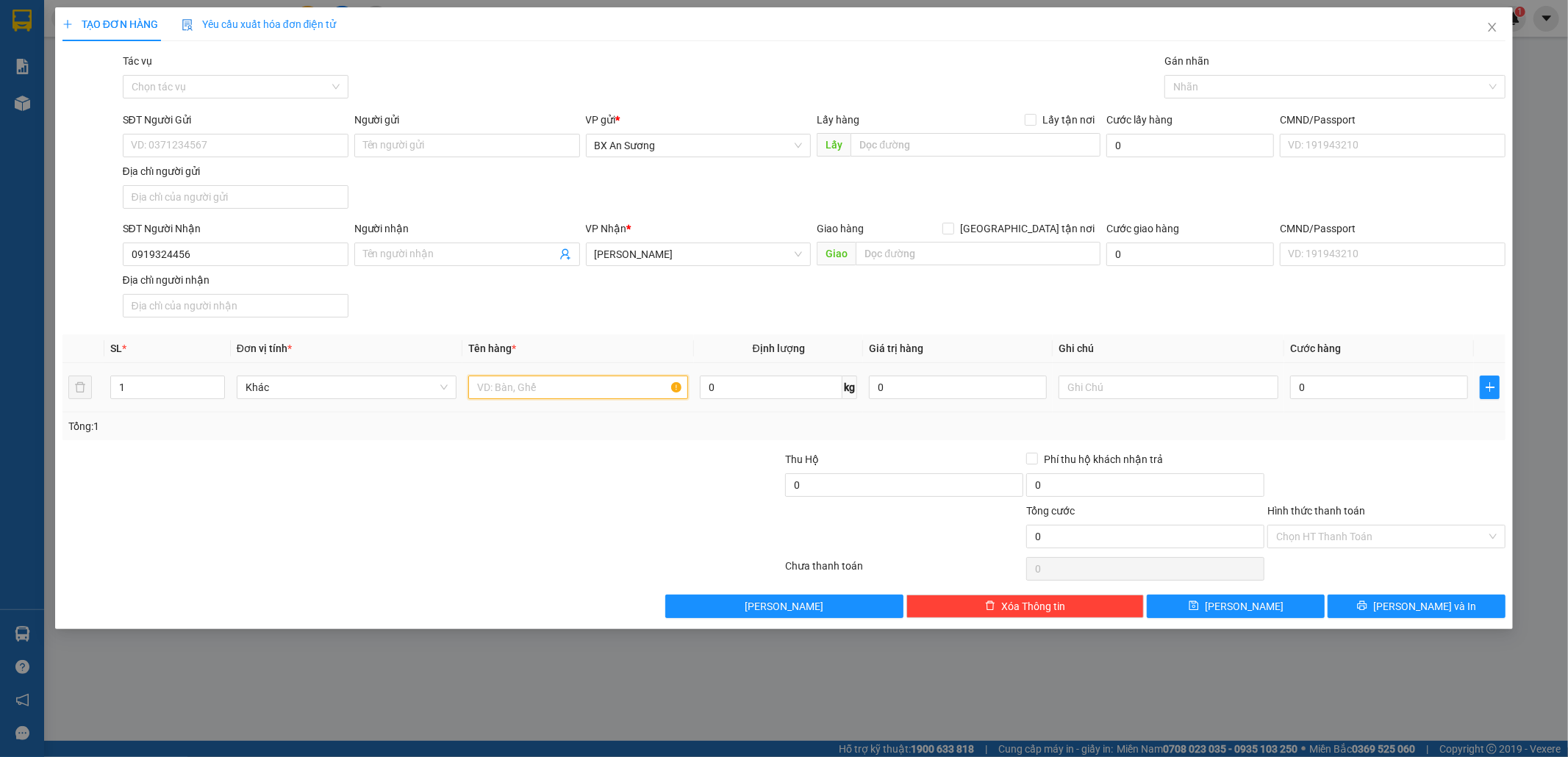
click at [610, 384] on input "text" at bounding box center [577, 387] width 220 height 23
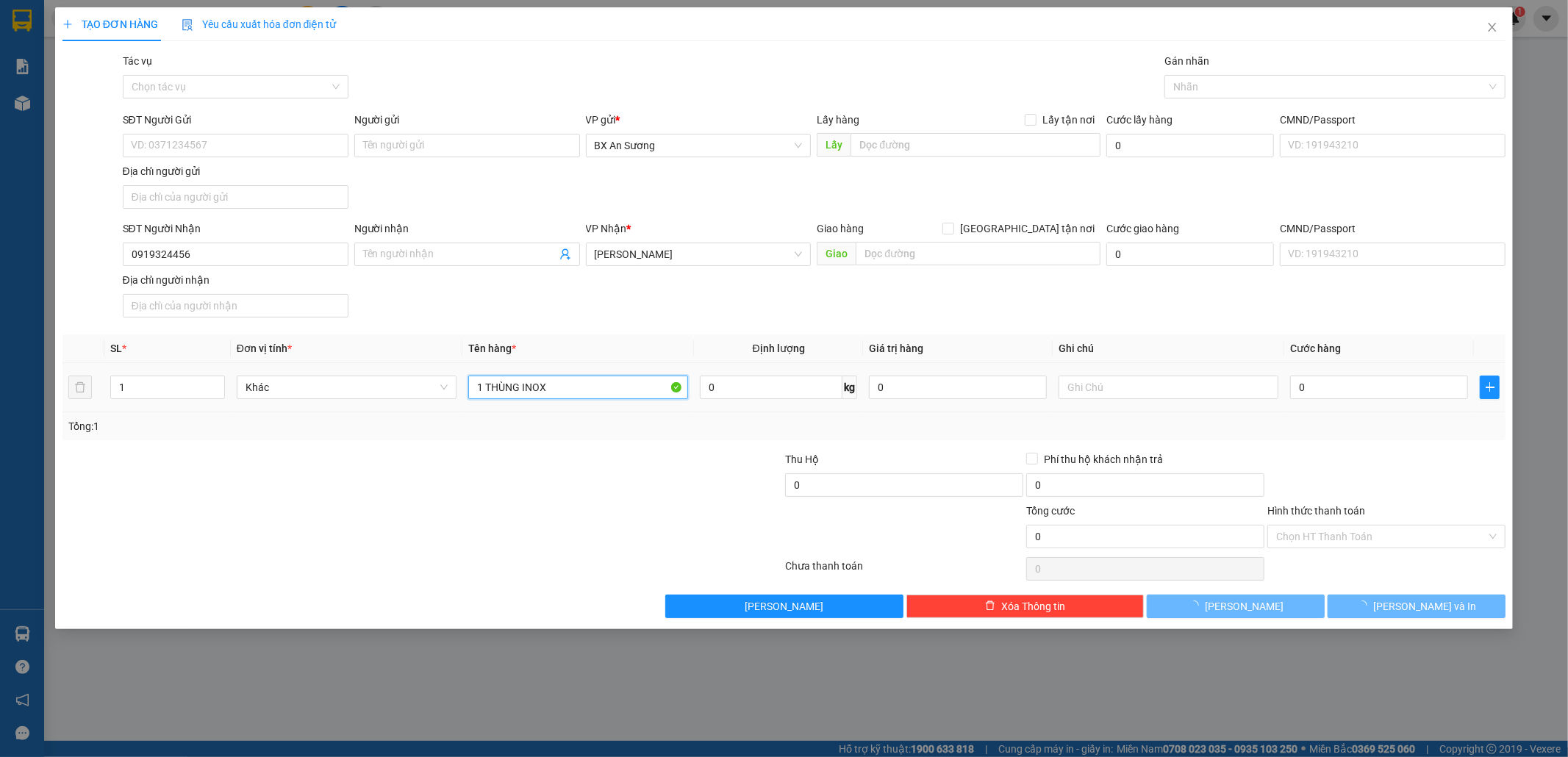
drag, startPoint x: 577, startPoint y: 393, endPoint x: 501, endPoint y: 396, distance: 76.1
click at [489, 396] on input "1 THÙNG INOX" at bounding box center [577, 387] width 220 height 23
type input "1 THÙNG XE INOX"
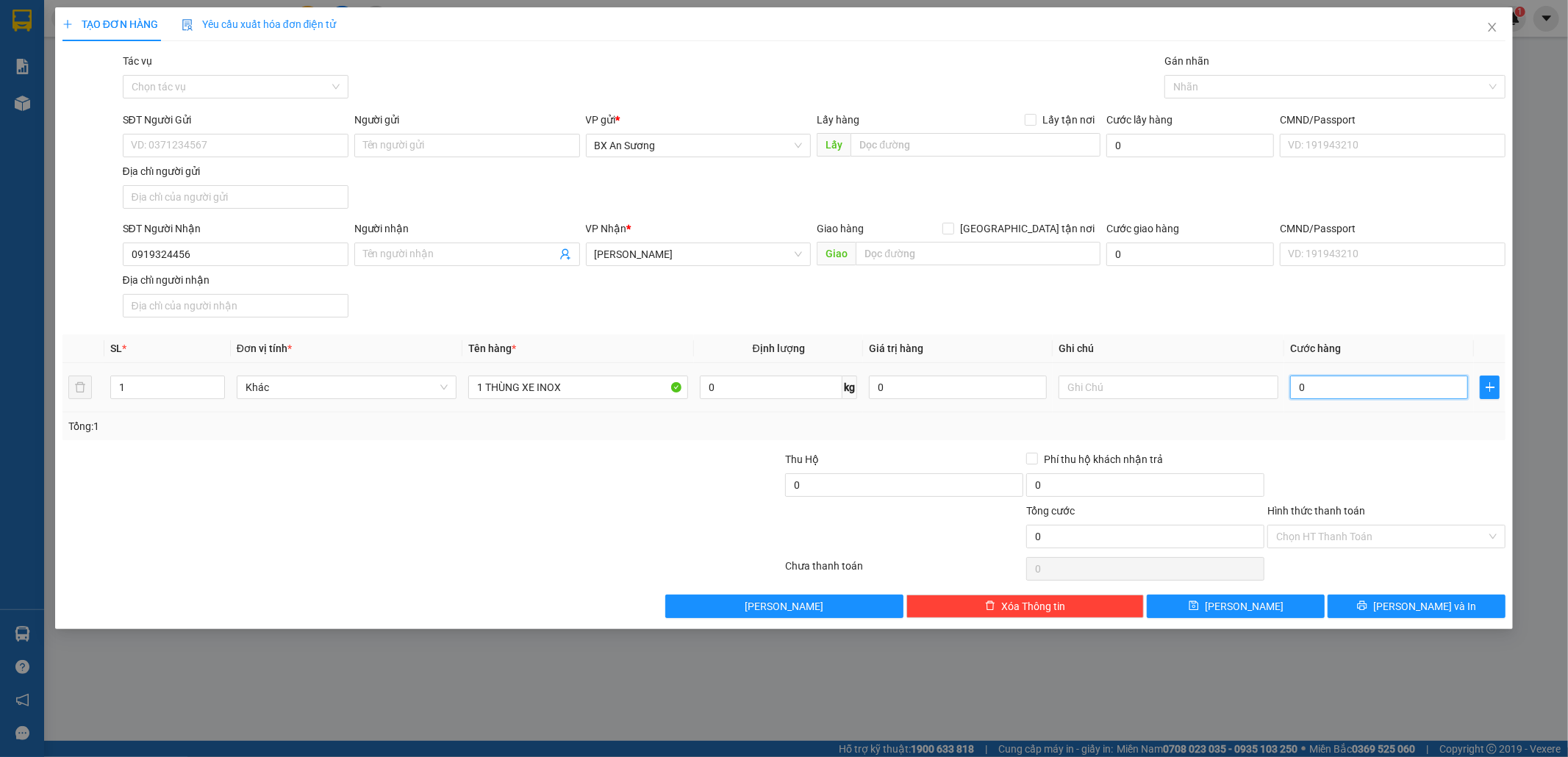
type input "2"
type input "20"
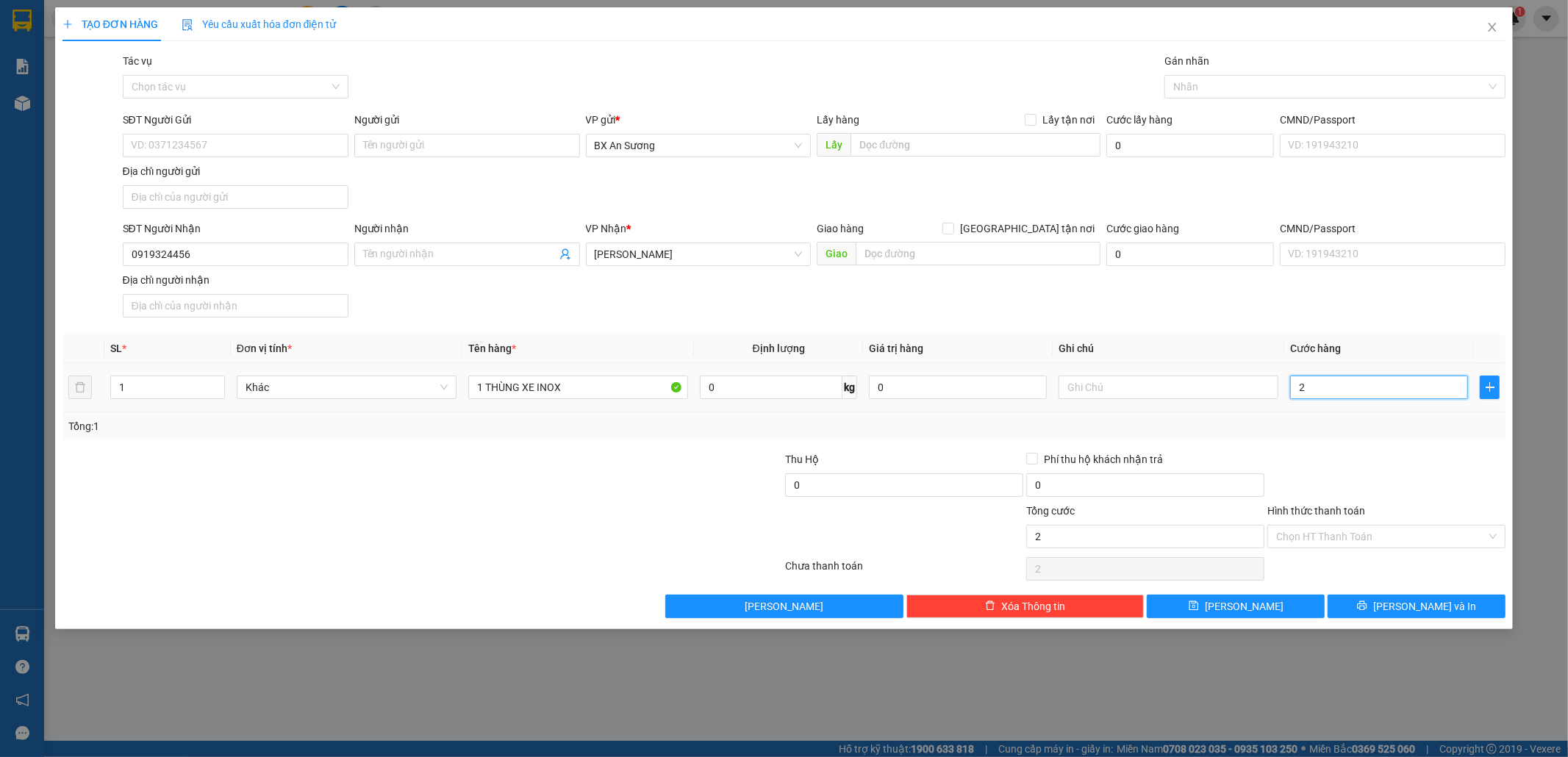
type input "20"
type input "200"
type input "200.000"
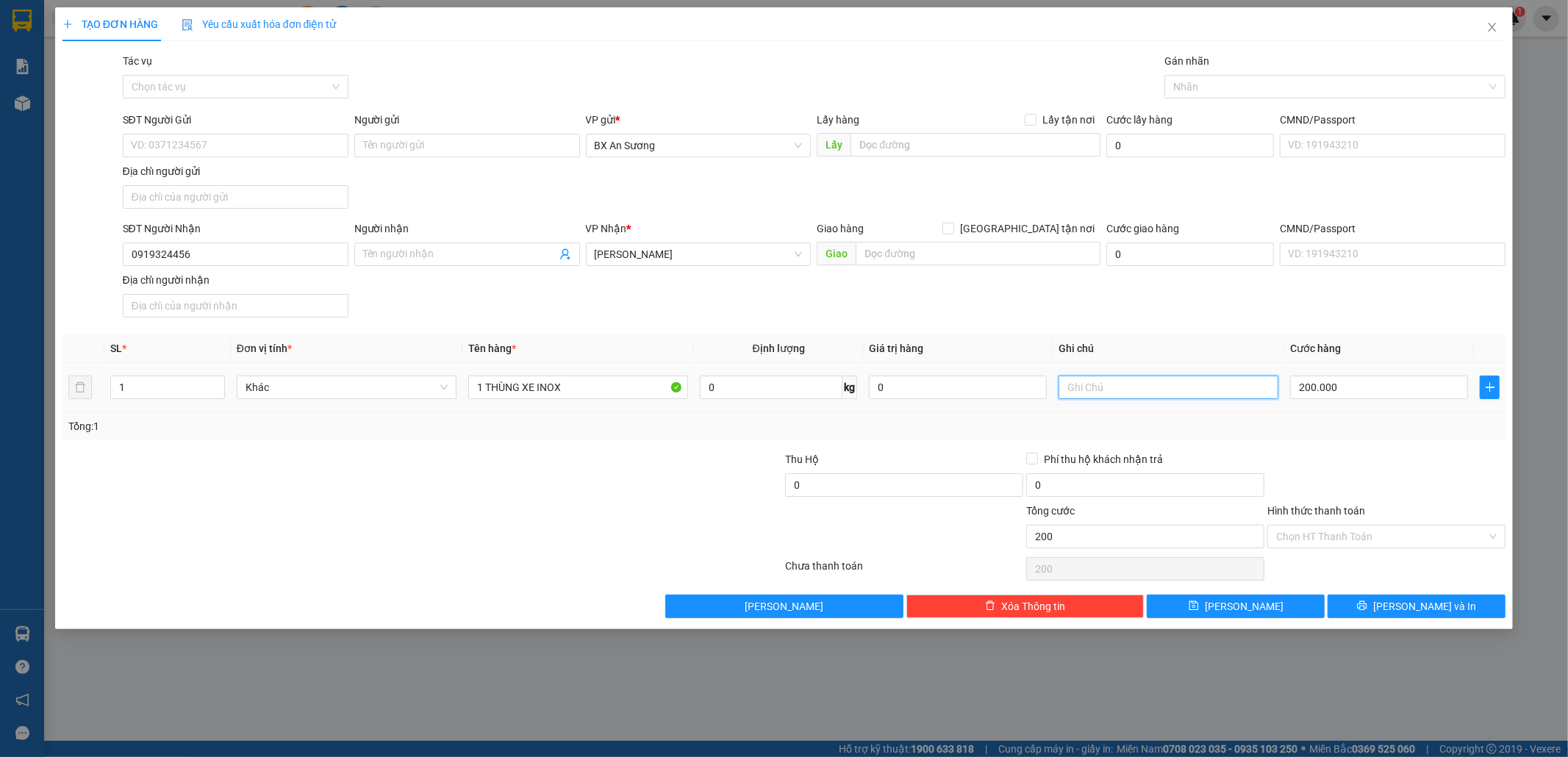
type input "200.000"
click at [1221, 392] on input "text" at bounding box center [1168, 387] width 220 height 23
type input "KO BAO CHÀY S"
click at [1403, 605] on button "[PERSON_NAME] và In" at bounding box center [1417, 606] width 178 height 23
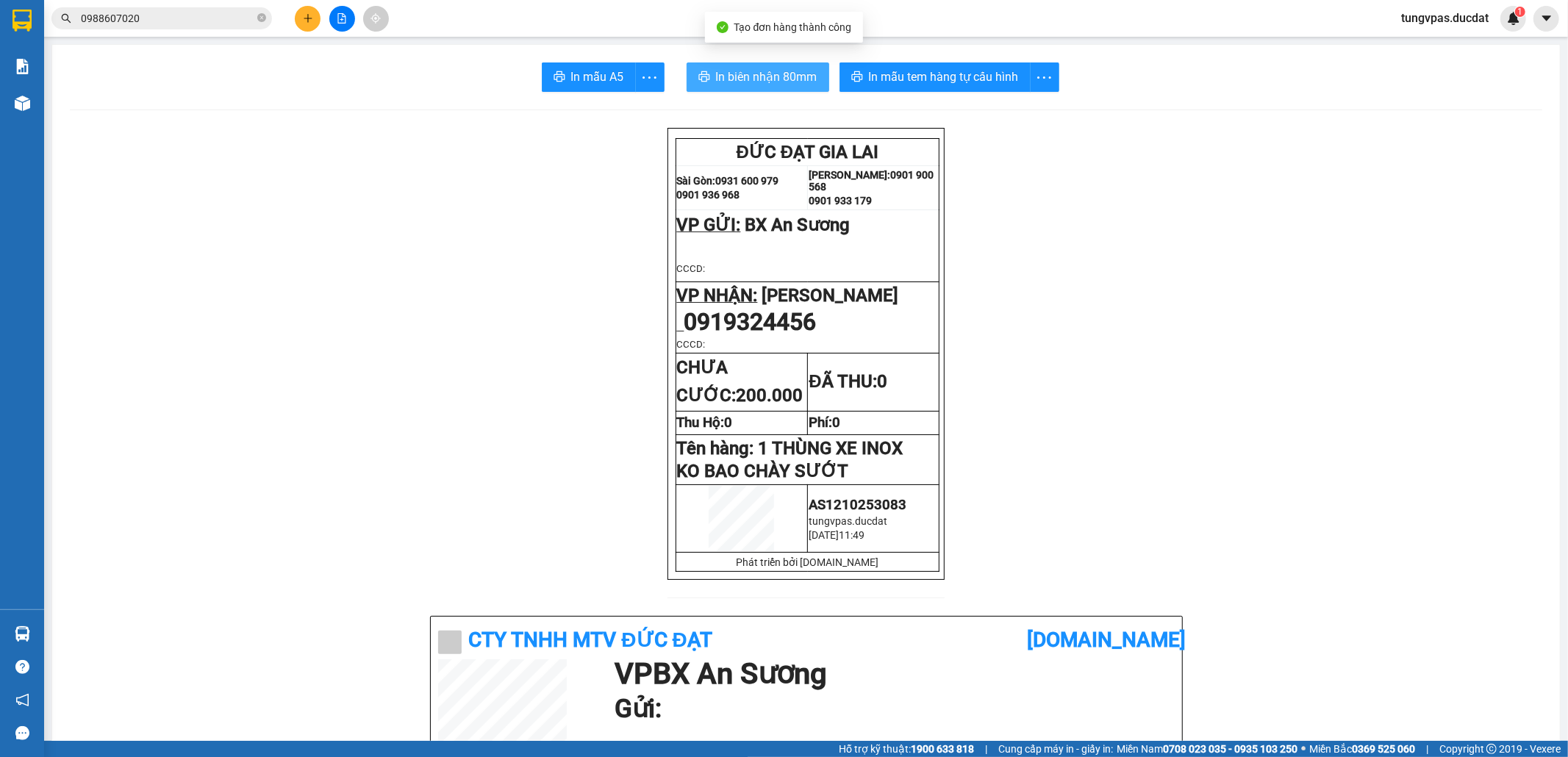
click at [765, 77] on span "In biên nhận 80mm" at bounding box center [766, 76] width 102 height 18
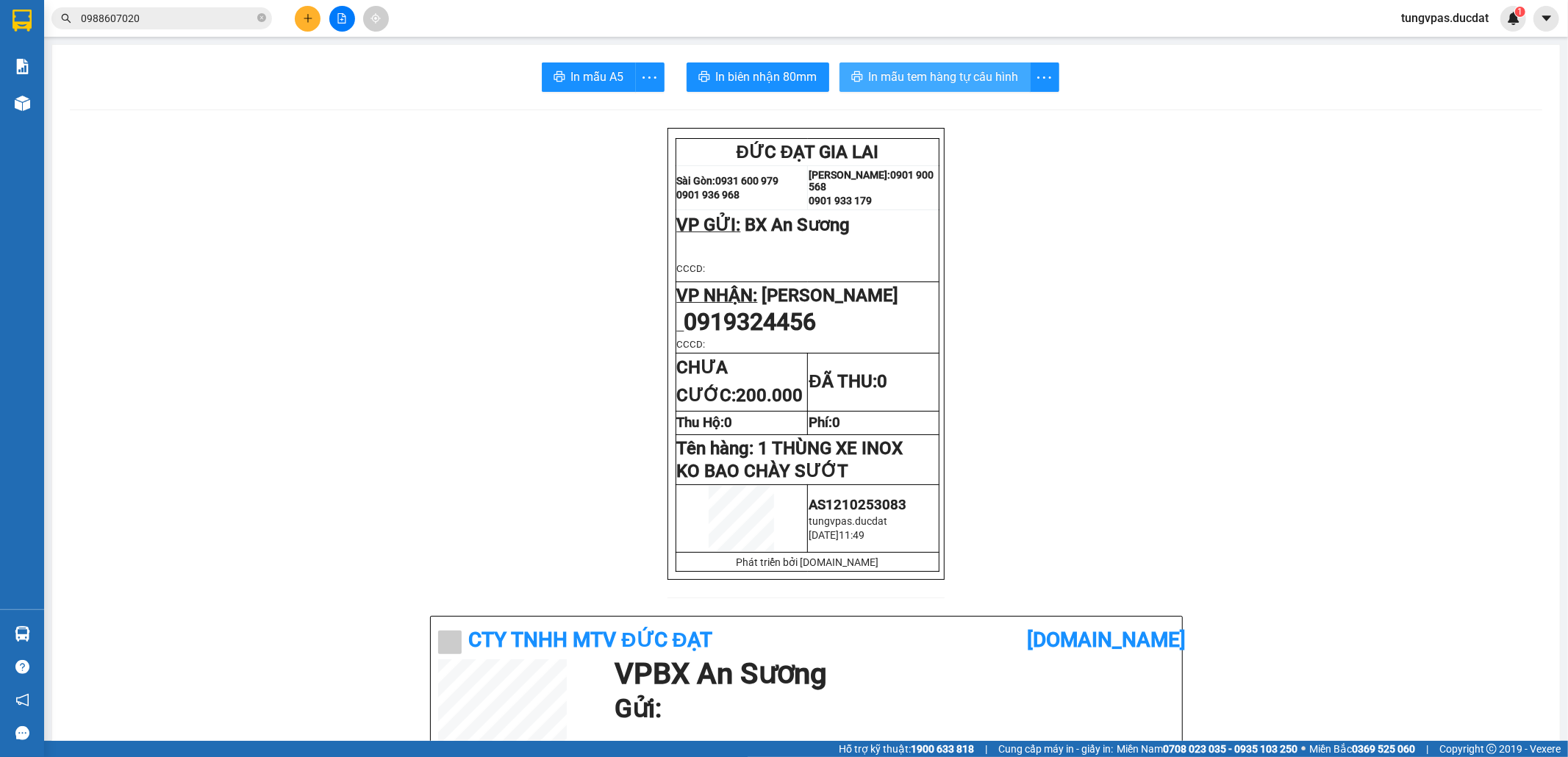
drag, startPoint x: 780, startPoint y: 76, endPoint x: 938, endPoint y: 68, distance: 158.2
click at [938, 68] on span "In mẫu tem hàng tự cấu hình" at bounding box center [943, 76] width 150 height 18
click at [311, 16] on icon "plus" at bounding box center [308, 18] width 11 height 11
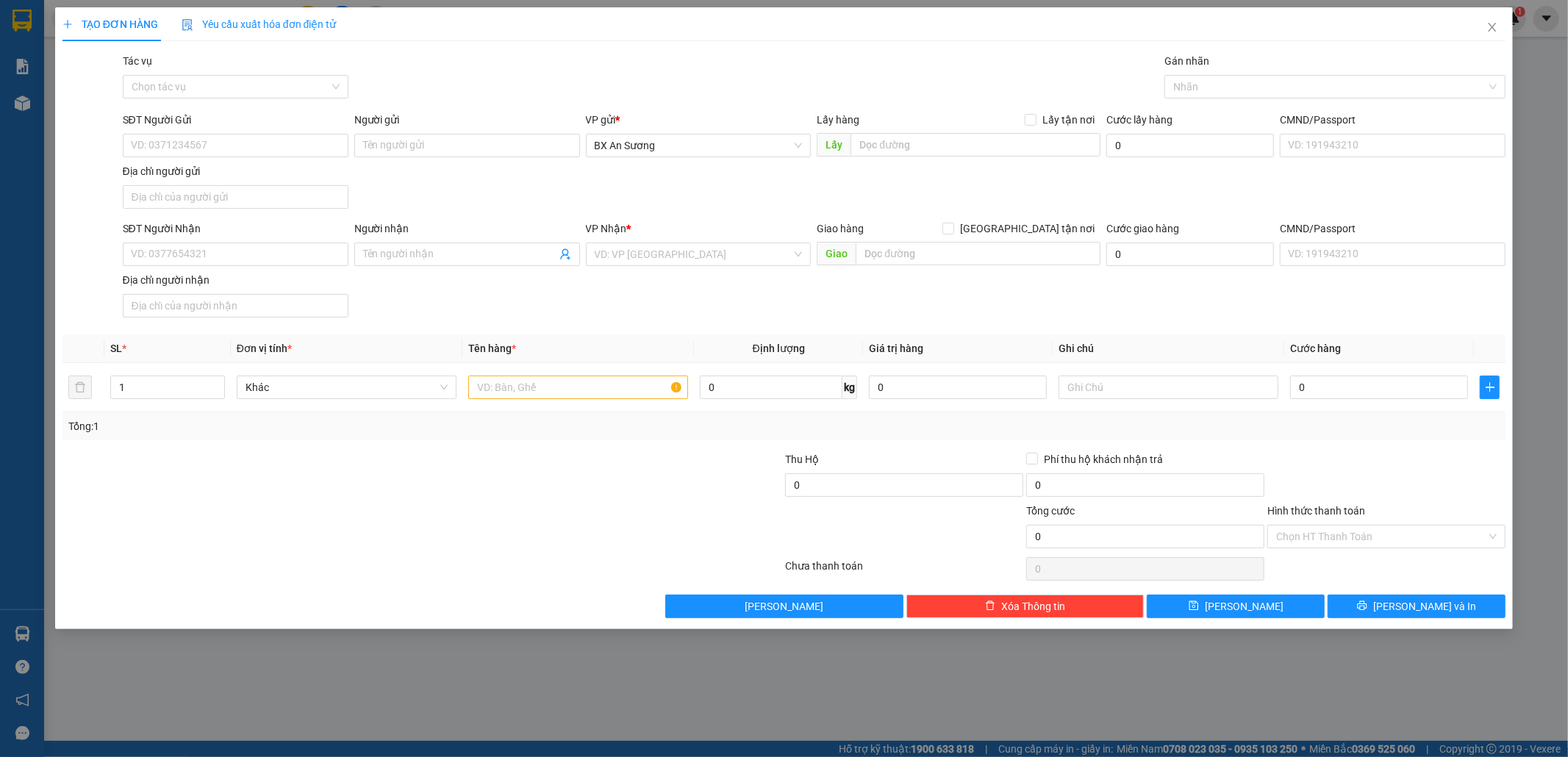
click at [295, 268] on div "SĐT Người Nhận VD: 0377654321" at bounding box center [235, 246] width 225 height 51
click at [299, 259] on input "SĐT Người Nhận" at bounding box center [235, 254] width 225 height 23
click at [262, 286] on div "0905035383" at bounding box center [235, 285] width 208 height 16
type input "0905035383"
click at [562, 389] on input "text" at bounding box center [577, 387] width 220 height 23
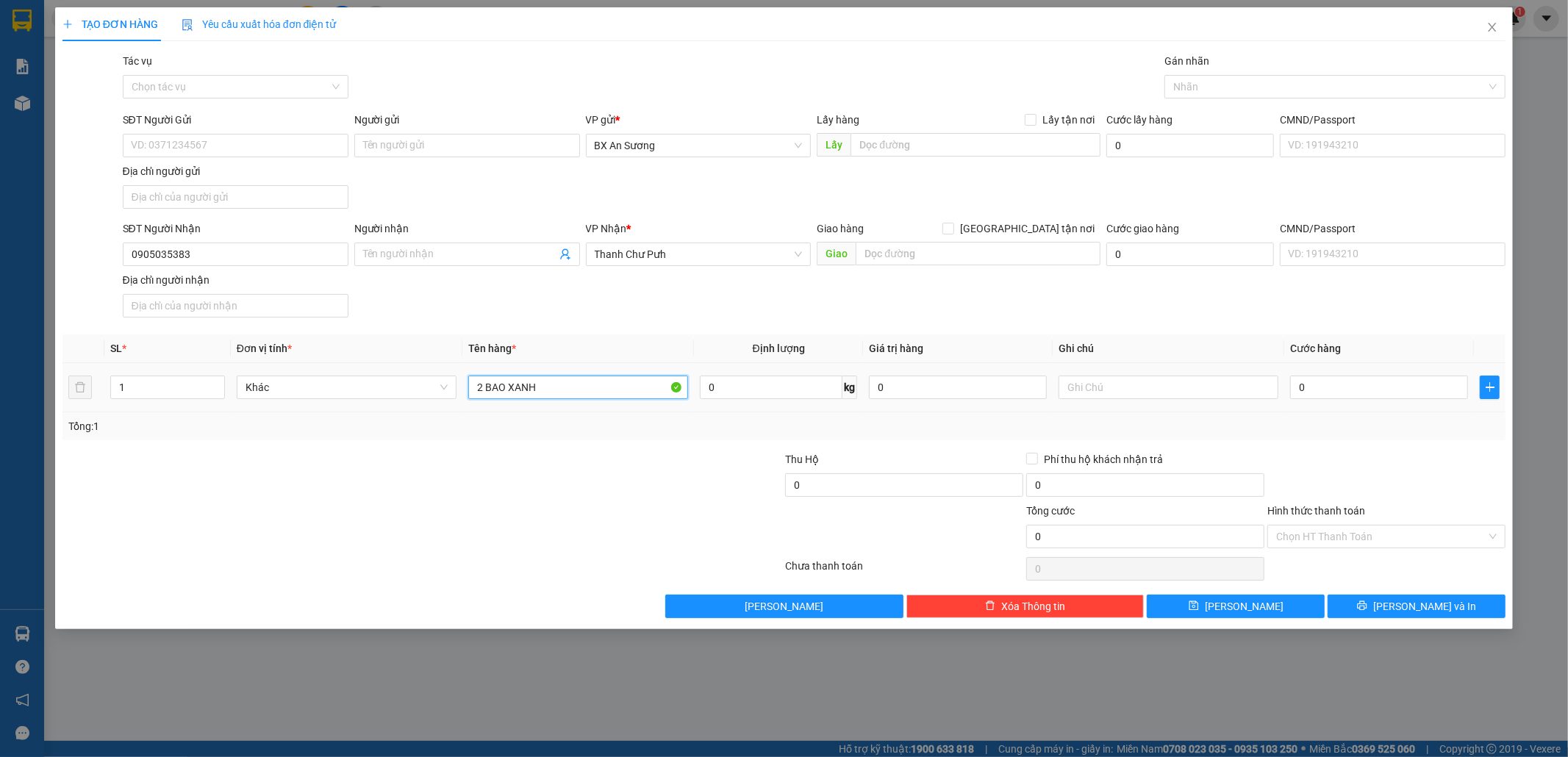
type input "2 BAO XANH"
type input "1"
type input "18"
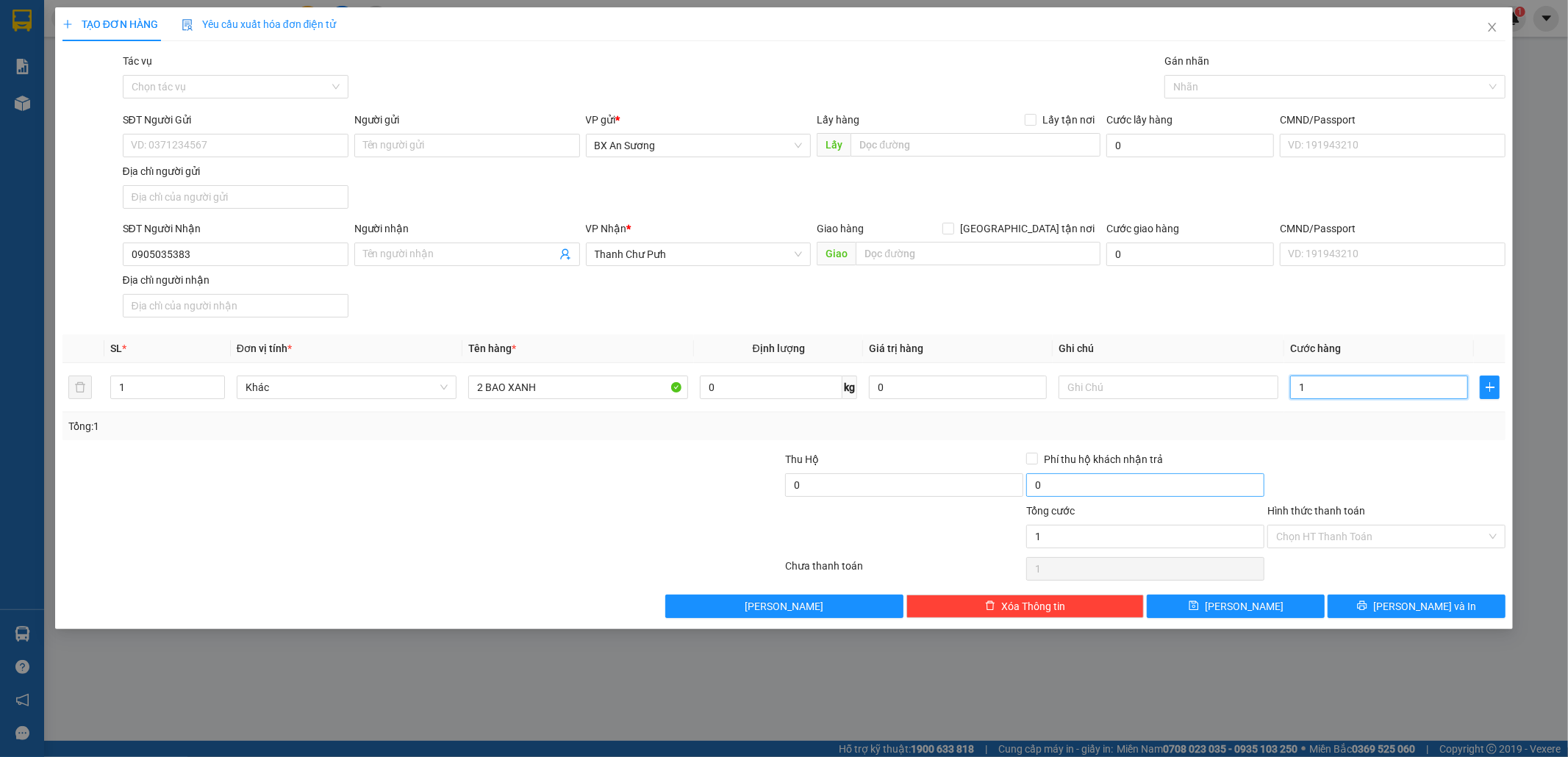
type input "18"
type input "180"
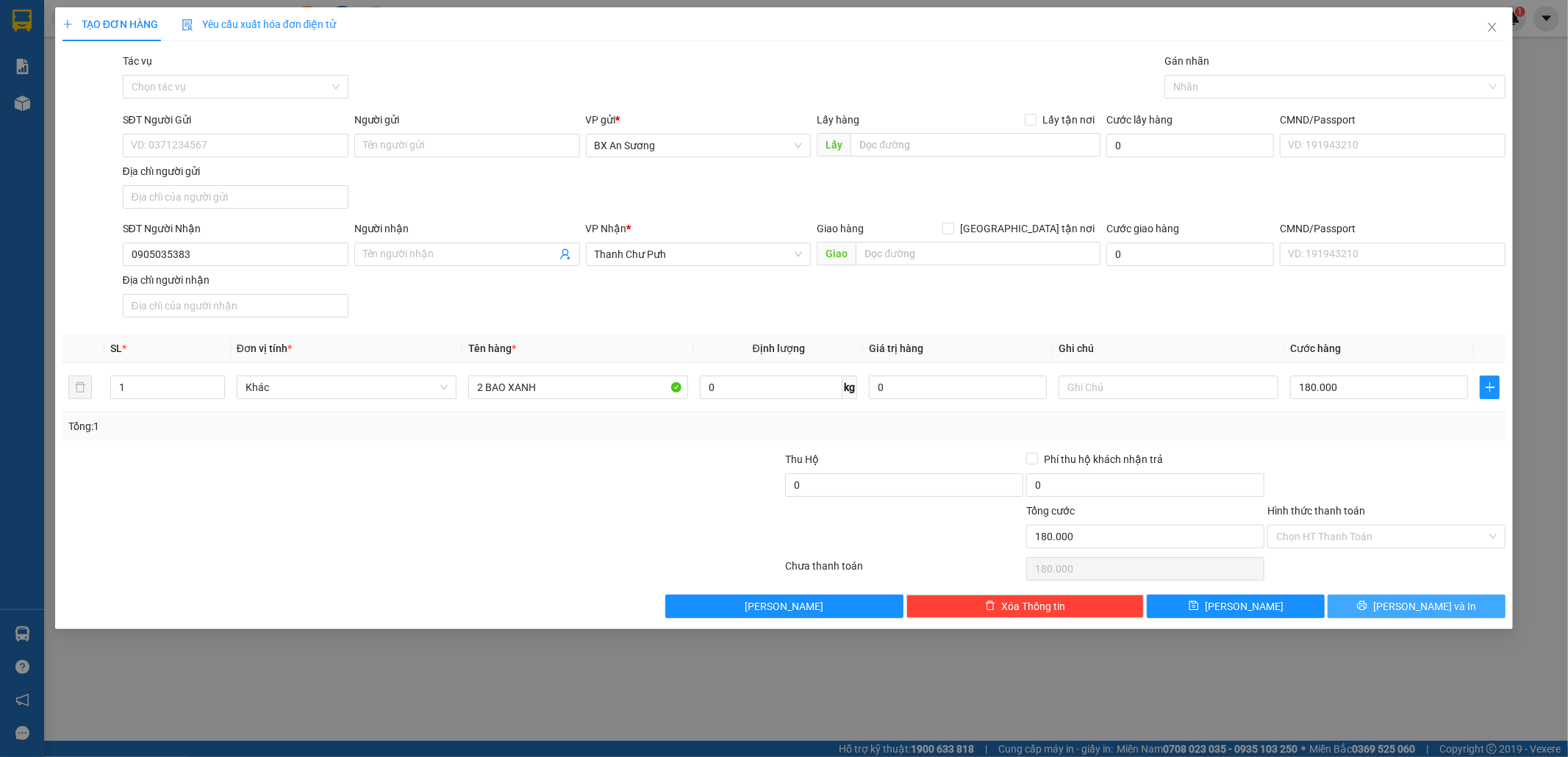
click at [1460, 617] on button "[PERSON_NAME] và In" at bounding box center [1417, 606] width 178 height 23
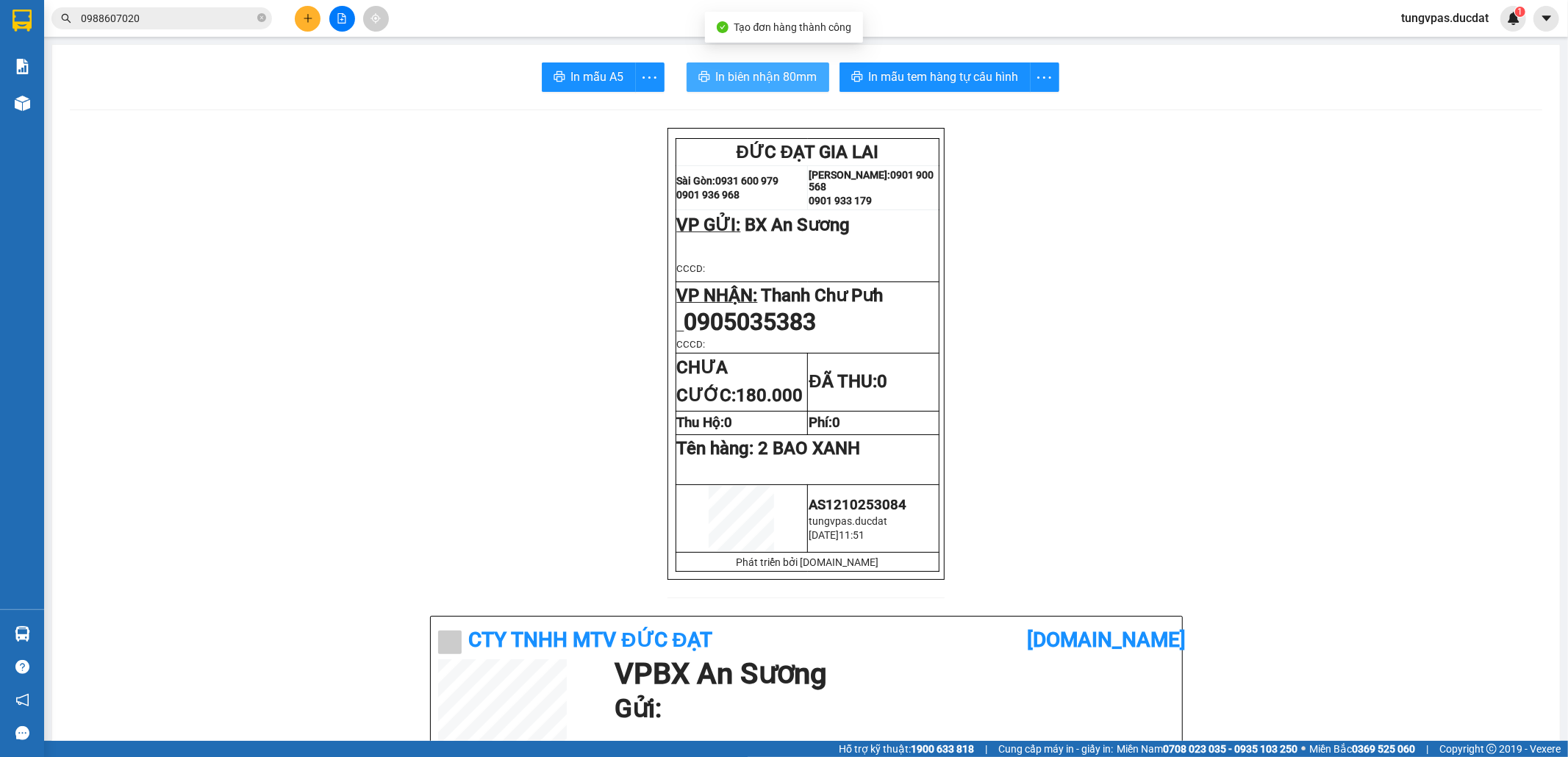
click at [725, 78] on span "In biên nhận 80mm" at bounding box center [766, 76] width 102 height 18
click at [948, 69] on div "In mẫu tem hàng tự cấu hình" at bounding box center [949, 77] width 220 height 29
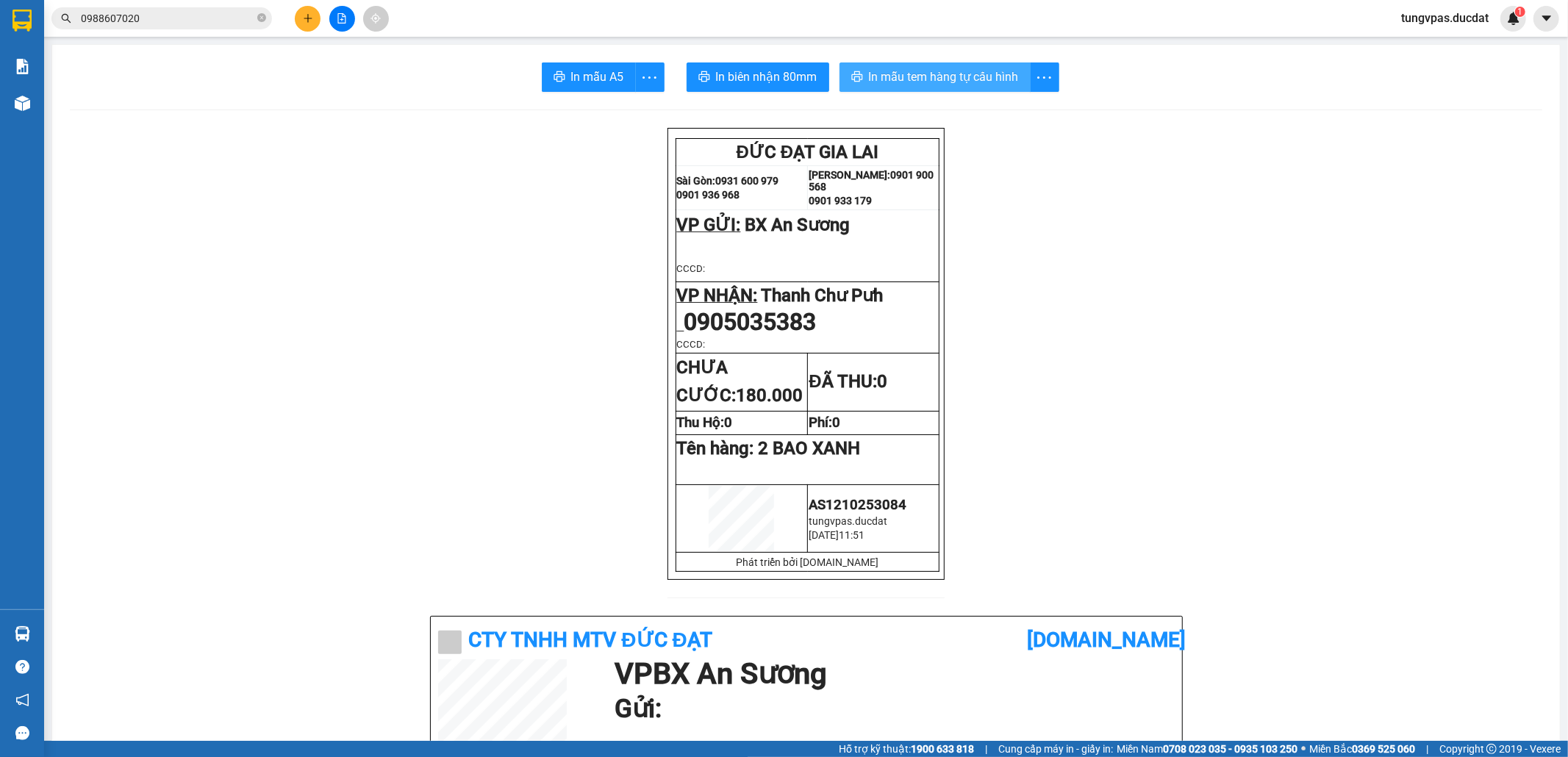
click at [970, 85] on span "In mẫu tem hàng tự cấu hình" at bounding box center [943, 76] width 150 height 18
